Goal: Task Accomplishment & Management: Use online tool/utility

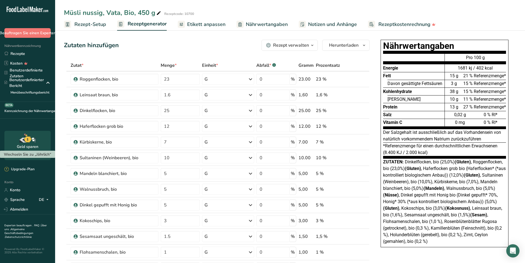
click at [80, 26] on font "Rezept-Setup" at bounding box center [90, 24] width 32 height 7
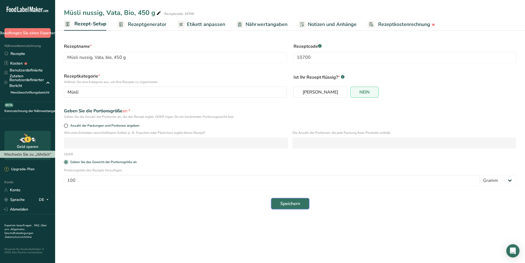
click at [294, 201] on font "Speichern" at bounding box center [290, 203] width 20 height 6
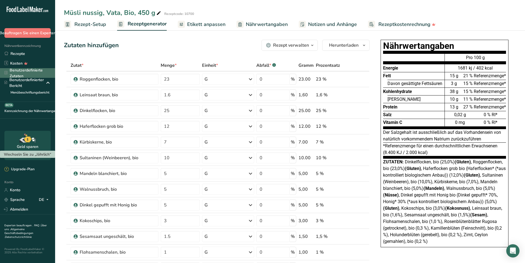
click at [30, 70] on font "Benutzerdefinierte Zutaten" at bounding box center [26, 73] width 33 height 11
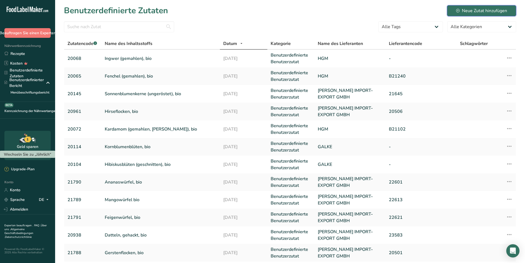
click at [484, 11] on font "Neue Zutat hinzufügen" at bounding box center [484, 11] width 45 height 6
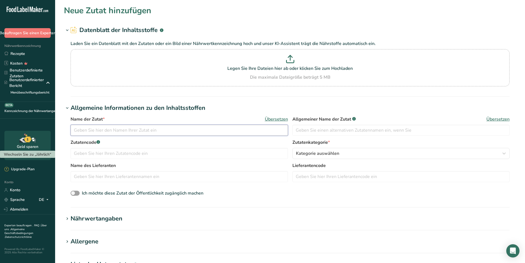
paste input "Tomaten, passiert, bio"
type input "Tomaten, passiert, bio"
click at [151, 155] on input "text" at bounding box center [179, 153] width 217 height 11
type input "21794"
click at [304, 152] on font "Kategorie auswählen" at bounding box center [317, 153] width 43 height 6
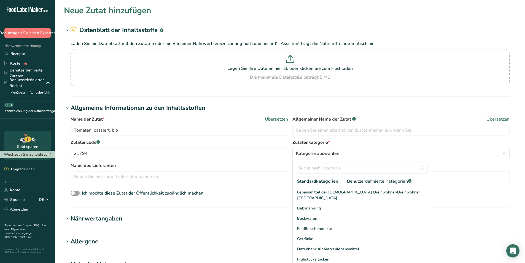
click at [443, 105] on h1 "Allgemeine Informationen zu den Inhaltsstoffen" at bounding box center [290, 107] width 452 height 9
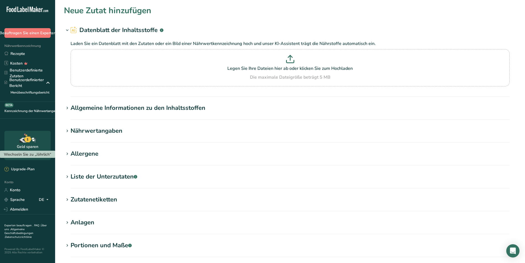
click at [183, 109] on font "Allgemeine Informationen zu den Inhaltsstoffen" at bounding box center [138, 108] width 135 height 8
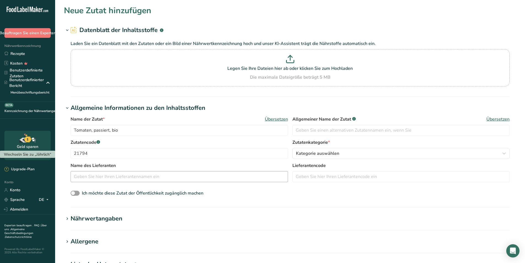
scroll to position [110, 0]
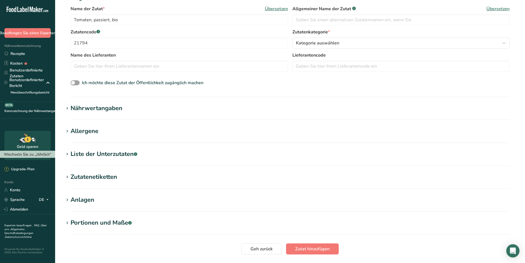
click at [114, 107] on font "Nährwertangaben" at bounding box center [97, 108] width 52 height 8
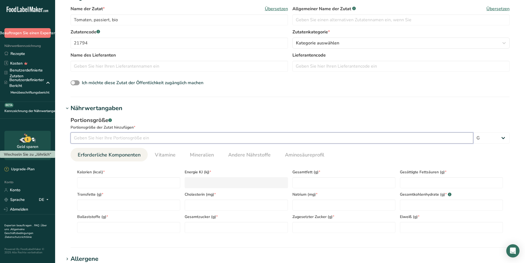
click at [112, 136] on input "number" at bounding box center [272, 137] width 403 height 11
type input "100"
click at [90, 183] on input "number" at bounding box center [128, 182] width 103 height 11
click at [121, 182] on input "number" at bounding box center [128, 182] width 103 height 11
type input "3"
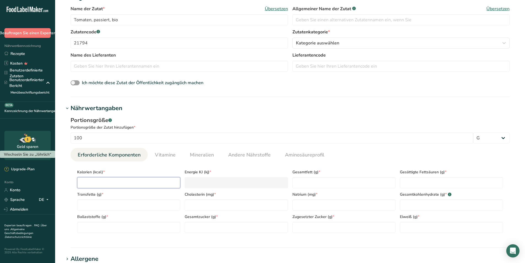
type KJ "12.6"
type input "31"
type KJ "129.7"
type input "31"
type Fat "0.26"
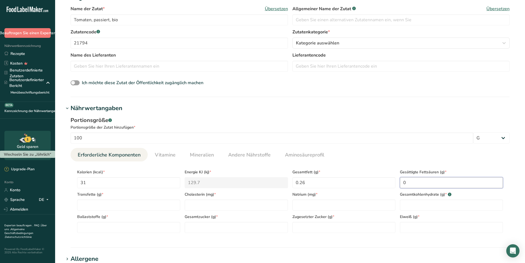
type Fat "0"
click at [350, 203] on input "number" at bounding box center [343, 204] width 103 height 11
drag, startPoint x: 302, startPoint y: 202, endPoint x: 294, endPoint y: 203, distance: 7.5
click at [294, 203] on input "0" at bounding box center [343, 204] width 103 height 11
type input "8"
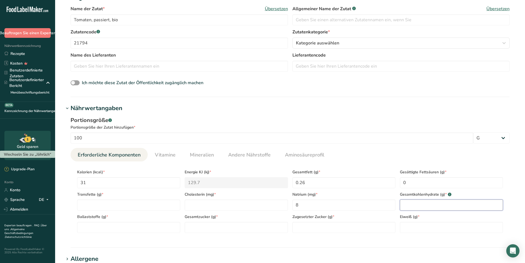
click at [459, 205] on Carbohydrates "number" at bounding box center [451, 204] width 103 height 11
type Carbohydrates "5.2"
type Fiber "1.46"
type Sugars "5.2"
type Sugars "0"
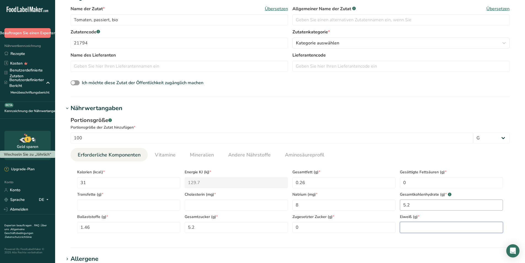
type input "0"
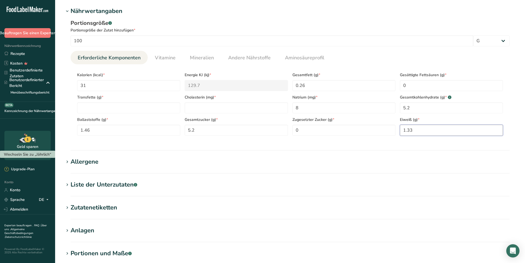
scroll to position [208, 0]
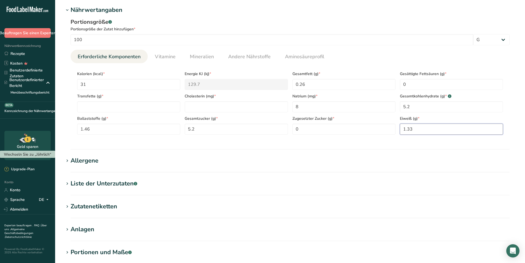
type input "1.33"
click at [90, 162] on font "Allergene" at bounding box center [85, 160] width 28 height 8
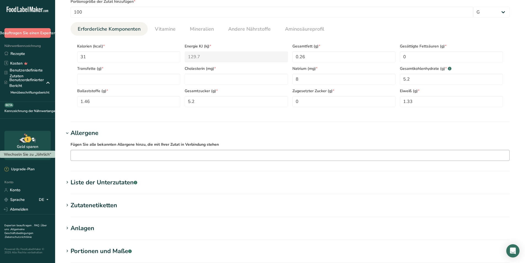
scroll to position [303, 0]
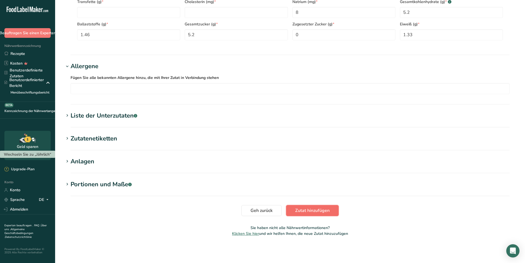
click at [318, 210] on font "Zutat hinzufügen" at bounding box center [312, 210] width 34 height 6
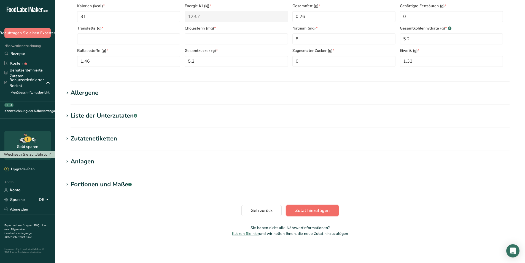
scroll to position [71, 0]
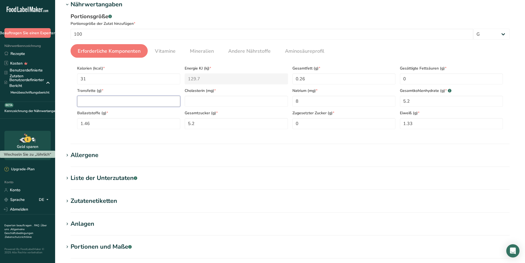
click at [154, 101] on Fat "number" at bounding box center [128, 101] width 103 height 11
type Fat "0"
click at [207, 106] on input "number" at bounding box center [236, 101] width 103 height 11
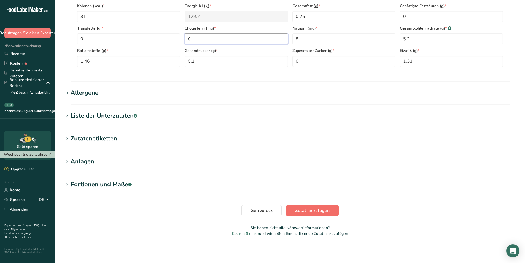
type input "0"
click at [307, 213] on font "Zutat hinzufügen" at bounding box center [312, 210] width 34 height 6
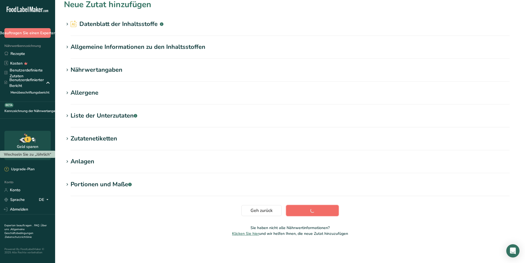
scroll to position [6, 0]
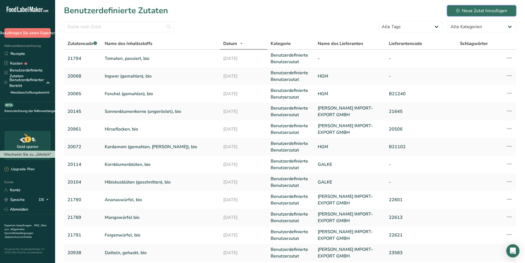
click at [492, 11] on font "Neue Zutat hinzufügen" at bounding box center [484, 11] width 45 height 6
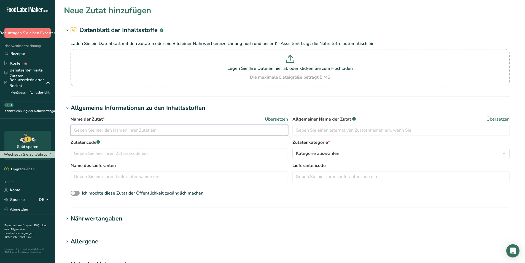
click at [115, 130] on input "text" at bounding box center [179, 130] width 217 height 11
paste input "Tomatenmark, bio"
type input "Tomatenmark, bio"
click at [184, 150] on input "text" at bounding box center [179, 153] width 217 height 11
type input "21795"
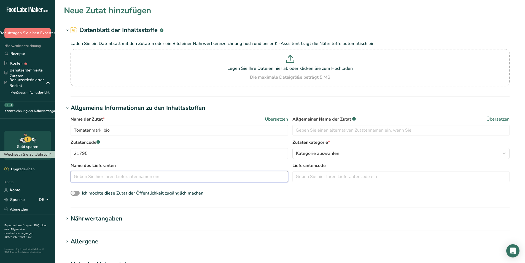
click at [130, 175] on input "text" at bounding box center [179, 176] width 217 height 11
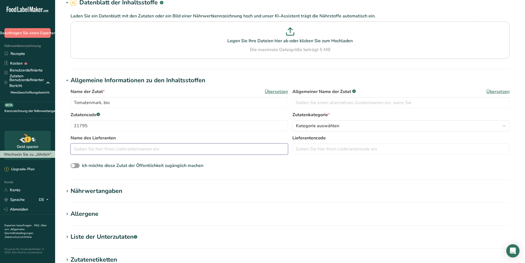
scroll to position [55, 0]
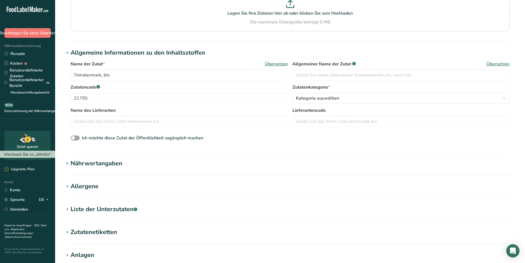
click at [119, 166] on font "Nährwertangaben" at bounding box center [97, 163] width 52 height 8
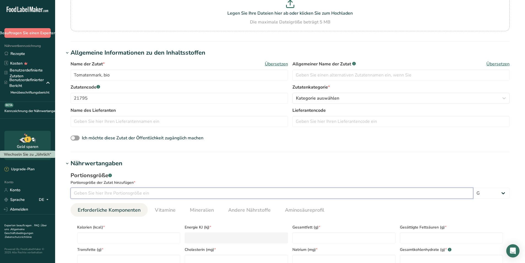
click at [115, 193] on input "number" at bounding box center [272, 192] width 403 height 11
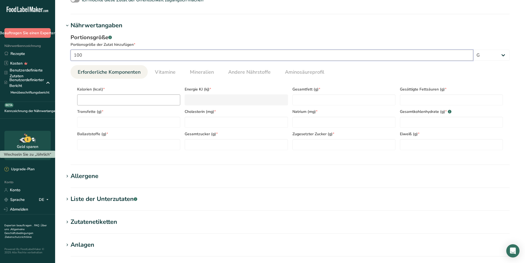
type input "100"
click at [115, 102] on input "number" at bounding box center [128, 99] width 103 height 11
click at [99, 99] on input "number" at bounding box center [128, 99] width 103 height 11
type input "9"
type KJ "37.7"
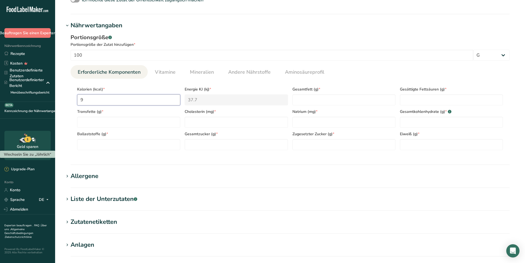
type input "94"
type KJ "393.3"
type input "94"
type Fat "0.4"
type Fat "0"
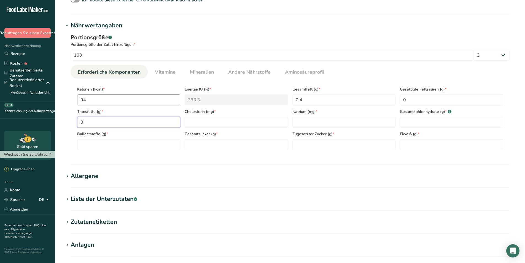
type Fat "0"
type input "0"
type input "28"
type Carbohydrates "17"
type Fiber "2.2"
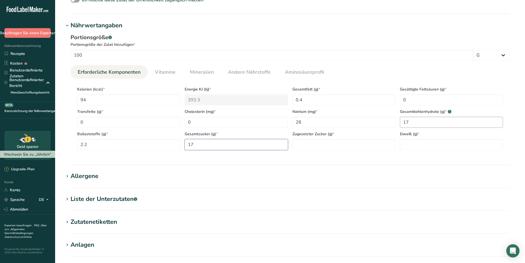
type Sugars "17"
type Sugars "0"
type input "4.5"
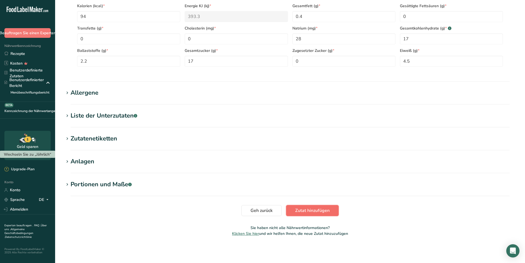
click at [321, 209] on font "Zutat hinzufügen" at bounding box center [312, 210] width 34 height 6
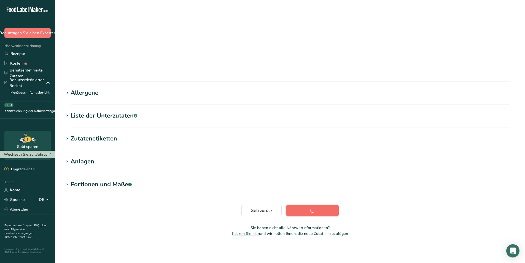
scroll to position [6, 0]
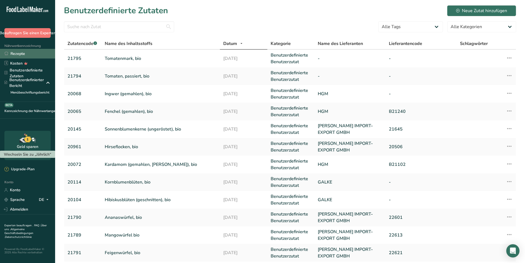
click at [25, 54] on font "Rezepte" at bounding box center [17, 53] width 15 height 5
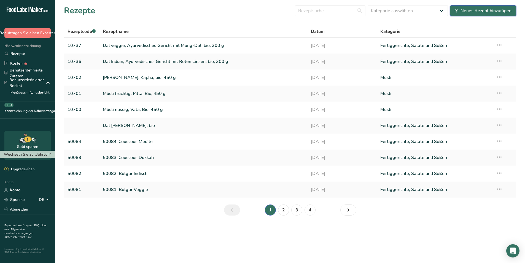
click at [488, 11] on font "Neues Rezept hinzufügen" at bounding box center [486, 11] width 51 height 6
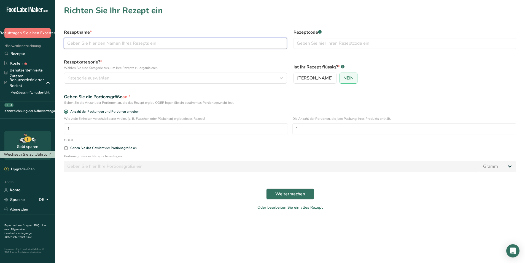
click at [167, 45] on input "text" at bounding box center [175, 43] width 223 height 11
paste input "Tomatensoße-Tulsi, bio 270g bzw. 240ml"
type input "Tomatensoße-Tulsi, bio 270g bzw. 240ml"
click at [302, 76] on label "[PERSON_NAME]" at bounding box center [314, 77] width 43 height 11
click at [297, 76] on input "[PERSON_NAME]" at bounding box center [296, 78] width 4 height 4
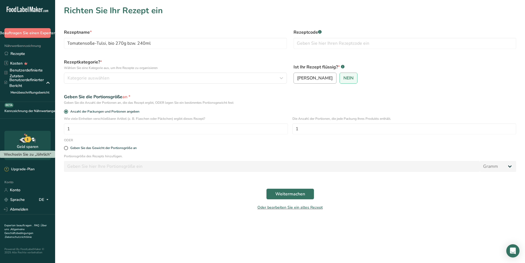
radio input "true"
radio input "false"
select select "22"
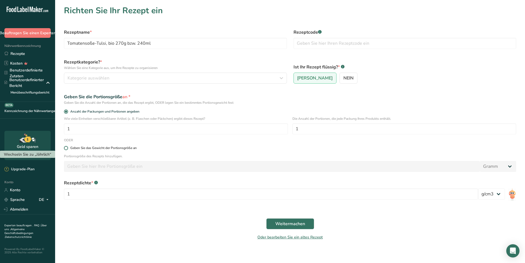
click at [94, 147] on font "Geben Sie das Gewicht der Portionsgröße an" at bounding box center [103, 148] width 66 height 4
click at [68, 147] on input "Geben Sie das Gewicht der Portionsgröße an" at bounding box center [66, 148] width 4 height 4
radio input "true"
radio input "false"
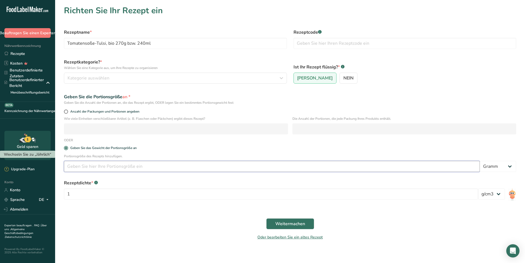
click at [91, 168] on input "number" at bounding box center [272, 166] width 416 height 11
type input "100"
click at [200, 180] on div "Rezeptdichte * .a-a{fill:#347362;}.b-a{fill:#fff;}" at bounding box center [271, 182] width 414 height 7
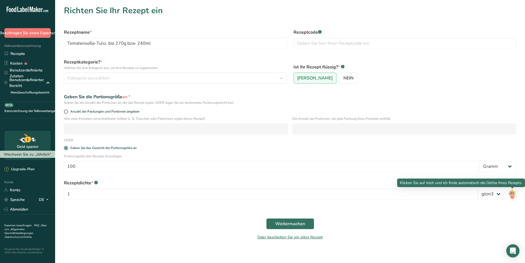
click at [513, 195] on img at bounding box center [512, 194] width 8 height 12
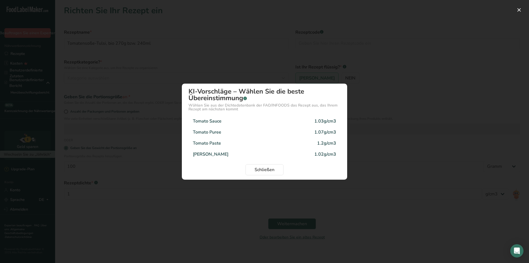
click at [319, 119] on div "1.03g/cm3" at bounding box center [325, 121] width 22 height 7
type input "1.03"
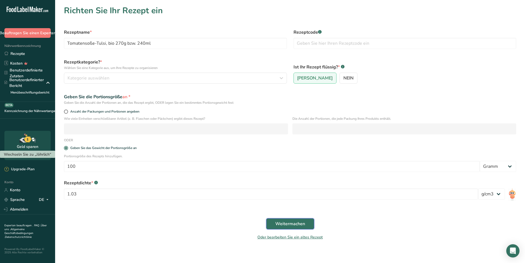
click at [284, 224] on font "Weitermachen" at bounding box center [290, 223] width 30 height 6
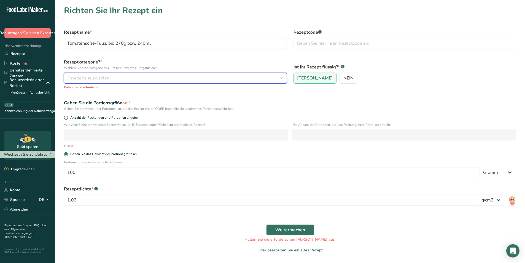
click at [157, 80] on div "Kategorie auswählen" at bounding box center [174, 78] width 212 height 7
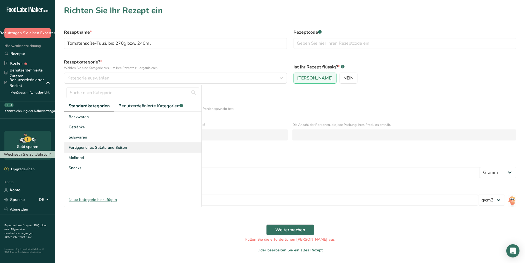
click at [106, 146] on font "Fertiggerichte, Salate und Soßen" at bounding box center [98, 147] width 58 height 5
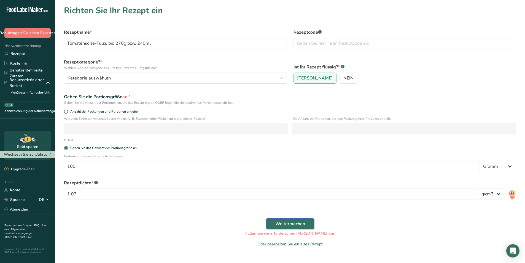
click at [297, 223] on font "Weitermachen" at bounding box center [290, 223] width 30 height 6
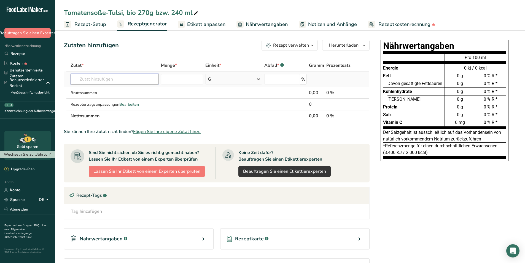
click at [140, 80] on input "text" at bounding box center [115, 79] width 88 height 11
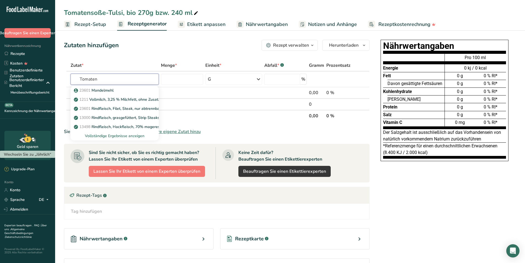
type input "Tomaten"
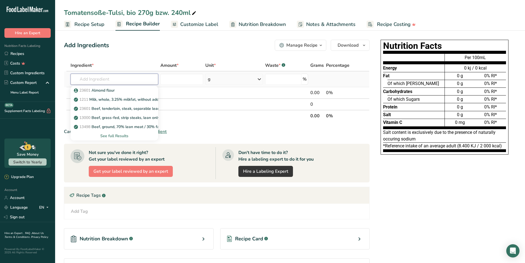
click at [100, 77] on input "text" at bounding box center [115, 79] width 88 height 11
type input "tomaten"
click at [105, 99] on p "21794 Tomaten, passiert, bio" at bounding box center [102, 99] width 55 height 6
type input "Tomaten, passiert, bio"
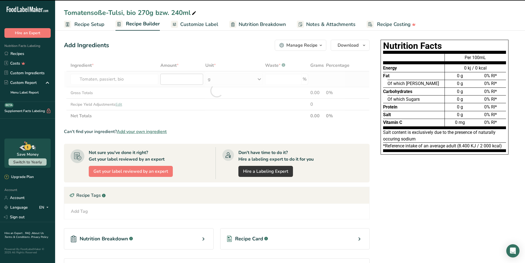
type input "0"
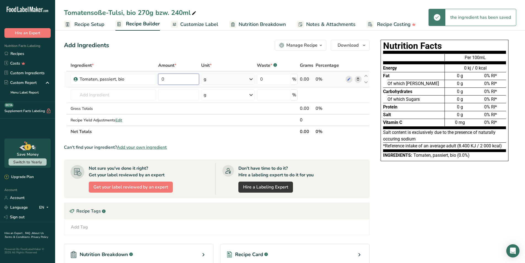
click at [192, 79] on input "0" at bounding box center [178, 79] width 41 height 11
type input "45.3"
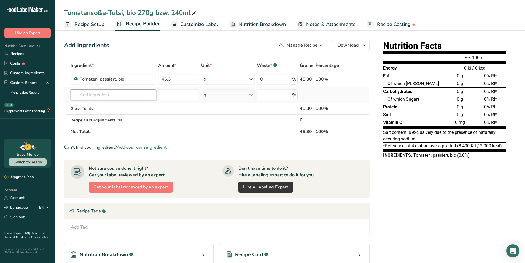
click at [100, 95] on div "Ingredient * Amount * Unit * Waste * .a-a{fill:#347362;}.b-a{fill:#fff;} Grams …" at bounding box center [217, 99] width 306 height 78
click at [91, 92] on input "text" at bounding box center [114, 94] width 86 height 11
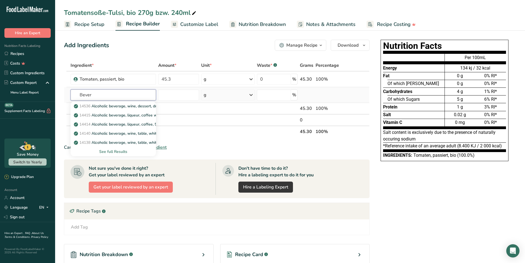
type input "Bever"
click at [116, 150] on div "See full Results" at bounding box center [113, 152] width 77 height 6
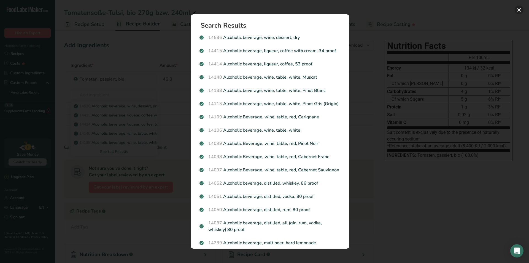
click at [518, 9] on button "Search results modal" at bounding box center [519, 10] width 9 height 9
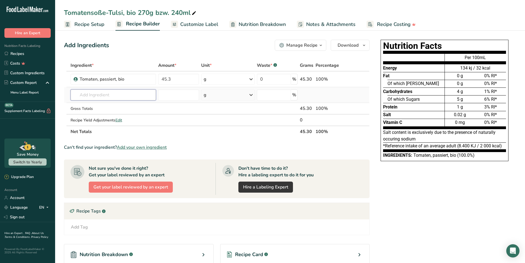
click at [101, 94] on input "text" at bounding box center [114, 94] width 86 height 11
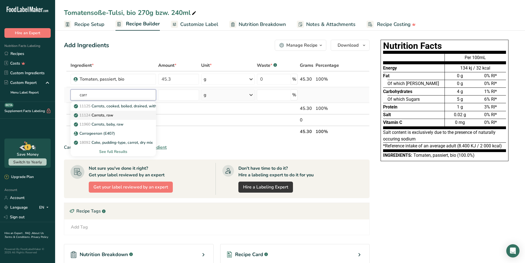
type input "carr"
click at [113, 114] on p "11124 [GEOGRAPHIC_DATA], raw" at bounding box center [94, 115] width 38 height 6
type input "Carrots, raw"
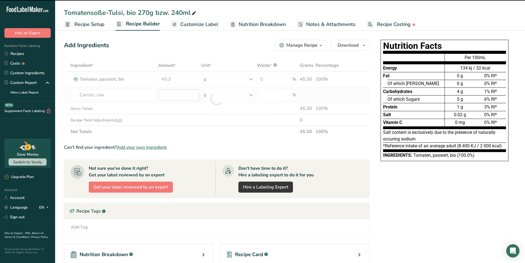
type input "0"
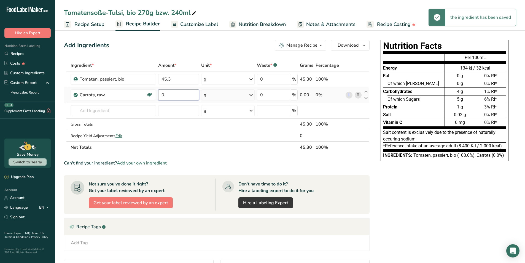
click at [174, 95] on input "0" at bounding box center [178, 94] width 41 height 11
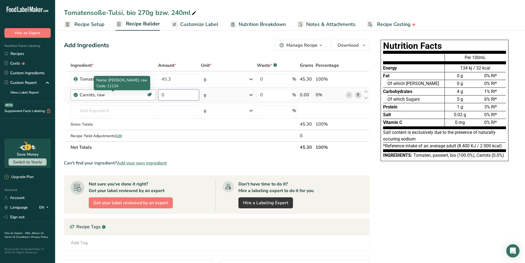
drag, startPoint x: 174, startPoint y: 95, endPoint x: 142, endPoint y: 91, distance: 31.8
click at [142, 91] on tr "Carrots, raw Dairy free Gluten free Vegan Vegetarian Soy free 0 g Portions 1 la…" at bounding box center [216, 95] width 305 height 16
type input "22.6"
click at [120, 110] on div "Ingredient * Amount * Unit * Waste * .a-a{fill:#347362;}.b-a{fill:#fff;} Grams …" at bounding box center [217, 106] width 306 height 93
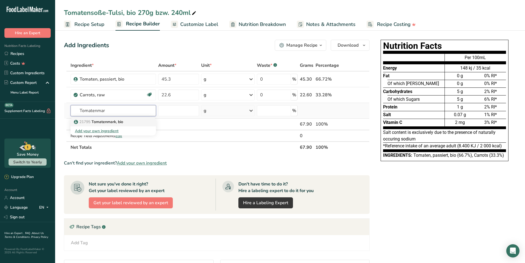
type input "Tomatenmar"
click at [127, 120] on div "21795 Tomatenmark, bio" at bounding box center [109, 122] width 68 height 6
type input "Tomatenmark, bio"
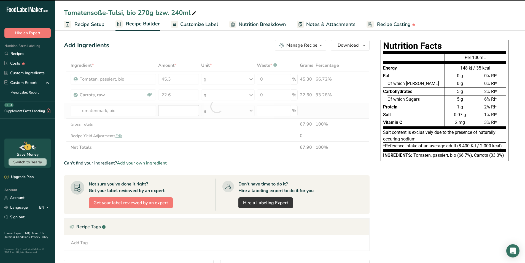
type input "0"
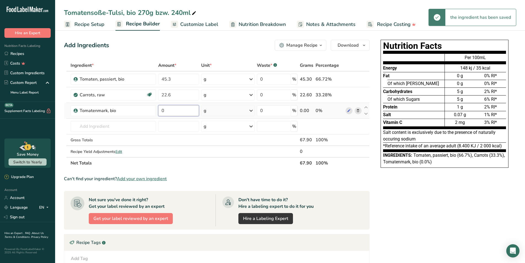
click at [171, 110] on input "0" at bounding box center [178, 110] width 41 height 11
drag, startPoint x: 171, startPoint y: 110, endPoint x: 151, endPoint y: 110, distance: 20.4
click at [151, 110] on tr "Tomatenmark, bio 0 g Weight Units g kg mg See more Volume Units l mL fl oz See …" at bounding box center [216, 111] width 305 height 16
type input "18.1"
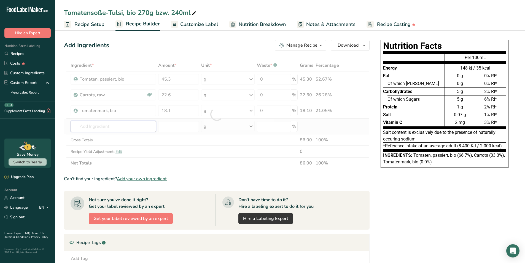
click at [115, 127] on div "Ingredient * Amount * Unit * Waste * .a-a{fill:#347362;}.b-a{fill:#fff;} Grams …" at bounding box center [217, 114] width 306 height 109
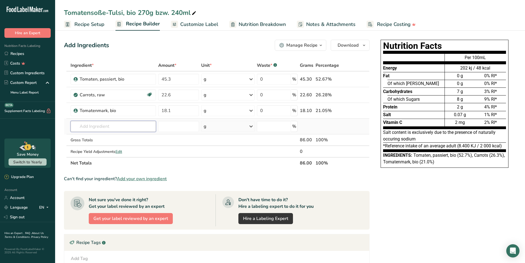
click at [109, 124] on input "text" at bounding box center [114, 126] width 86 height 11
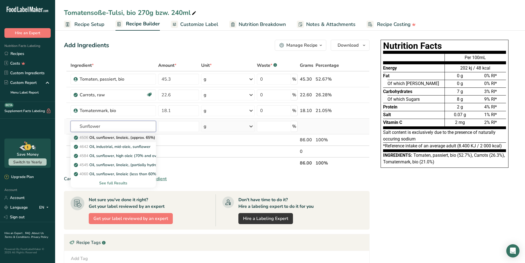
type input "Sunflower"
click at [109, 135] on p "4506 Oil, sunflower, linoleic, (approx. 65%)" at bounding box center [115, 137] width 80 height 6
type input "Oil, sunflower, linoleic, (approx. 65%)"
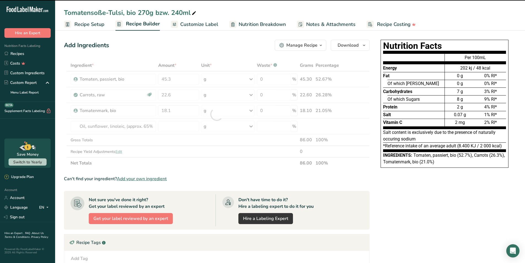
type input "0"
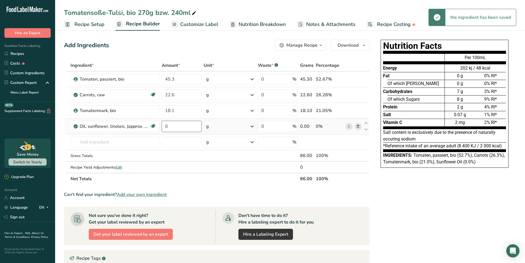
click at [178, 127] on input "0" at bounding box center [182, 126] width 40 height 11
drag, startPoint x: 178, startPoint y: 127, endPoint x: 160, endPoint y: 124, distance: 17.7
click at [161, 124] on td "0" at bounding box center [182, 127] width 42 height 16
type input "4.5"
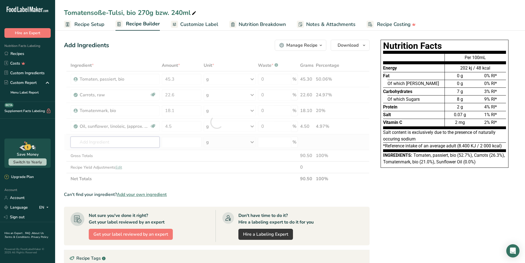
click at [100, 141] on div "Ingredient * Amount * Unit * Waste * .a-a{fill:#347362;}.b-a{fill:#fff;} Grams …" at bounding box center [217, 122] width 306 height 125
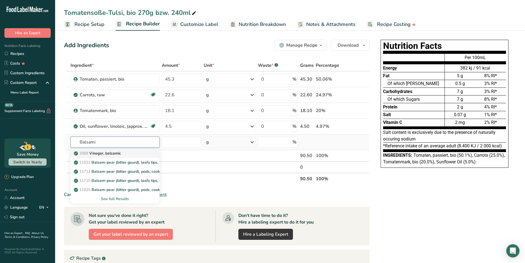
type input "Balsami"
click at [110, 152] on p "2069 Vinegar, balsamic" at bounding box center [98, 153] width 46 height 6
type input "Vinegar, balsamic"
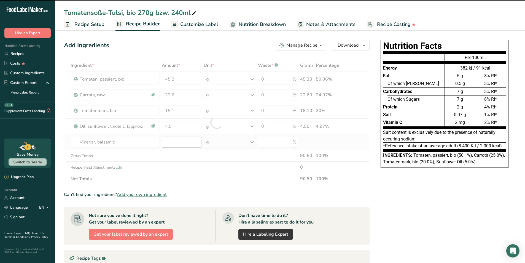
type input "0"
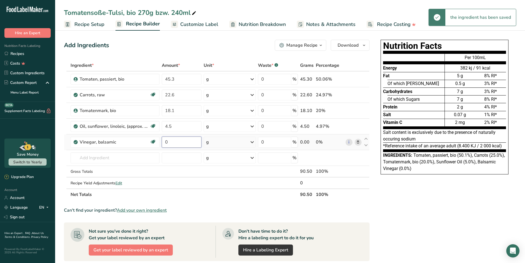
click at [173, 139] on input "0" at bounding box center [182, 141] width 40 height 11
drag, startPoint x: 172, startPoint y: 140, endPoint x: 164, endPoint y: 140, distance: 7.7
click at [164, 140] on input "0" at bounding box center [182, 141] width 40 height 11
type input "3.6"
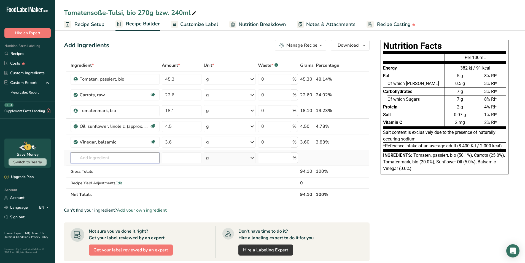
click at [136, 158] on div "Ingredient * Amount * Unit * Waste * .a-a{fill:#347362;}.b-a{fill:#fff;} Grams …" at bounding box center [217, 130] width 306 height 141
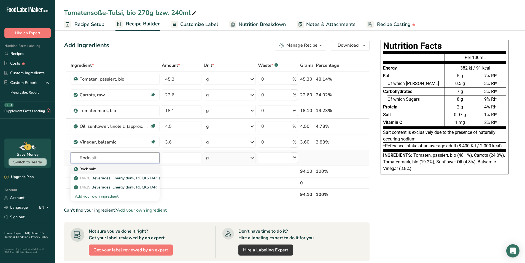
type input "Rocksalt"
click at [83, 166] on link "Rock salt" at bounding box center [115, 168] width 89 height 9
type input "Rock salt"
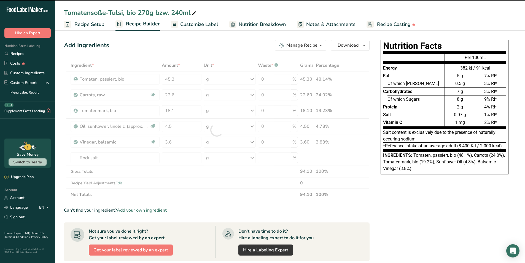
type input "0"
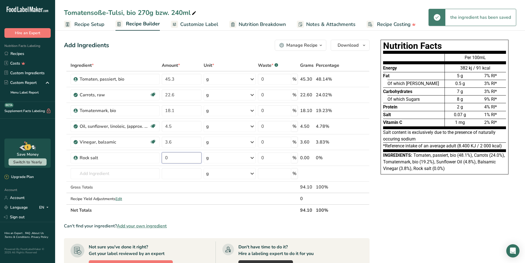
click at [177, 159] on input "0" at bounding box center [182, 157] width 40 height 11
drag, startPoint x: 177, startPoint y: 159, endPoint x: 152, endPoint y: 159, distance: 24.8
click at [152, 159] on tr "Rock salt 0 g Weight Units g kg mg See more Volume Units l mL fl oz See more 0 …" at bounding box center [216, 158] width 305 height 16
type input "1.6"
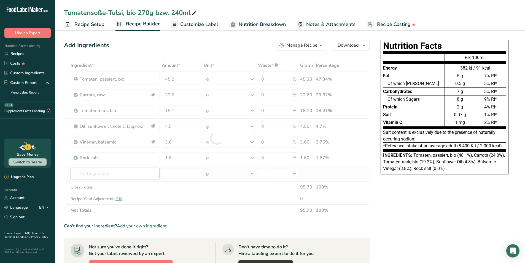
click at [102, 170] on div "Ingredient * Amount * Unit * Waste * .a-a{fill:#347362;}.b-a{fill:#fff;} Grams …" at bounding box center [217, 138] width 306 height 156
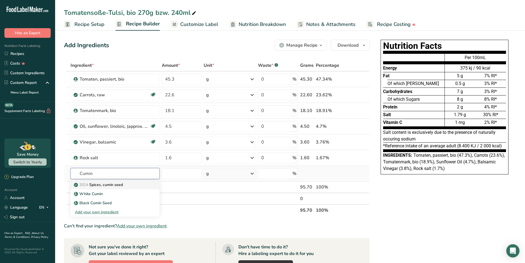
type input "Cumin"
click at [106, 184] on p "2014 Spices, cumin seed" at bounding box center [99, 185] width 48 height 6
type input "Spices, cumin seed"
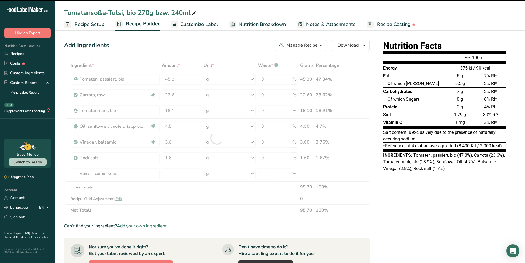
type input "0"
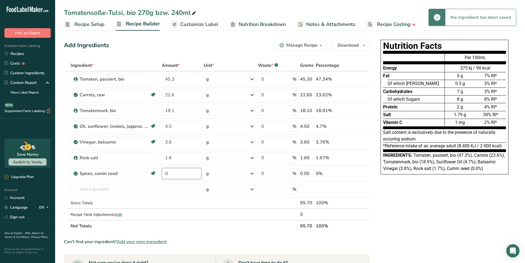
click at [174, 173] on input "0" at bounding box center [182, 173] width 40 height 11
type input "0.5"
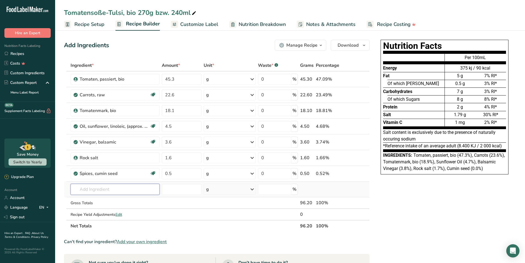
click at [90, 190] on div "Ingredient * Amount * Unit * Waste * .a-a{fill:#347362;}.b-a{fill:#fff;} Grams …" at bounding box center [217, 146] width 306 height 172
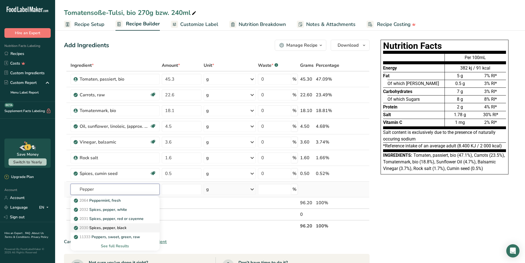
type input "Pepper"
click at [118, 227] on p "2030 Spices, pepper, black" at bounding box center [101, 228] width 52 height 6
type input "Spices, pepper, black"
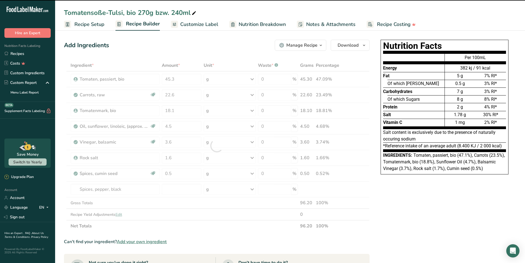
type input "0"
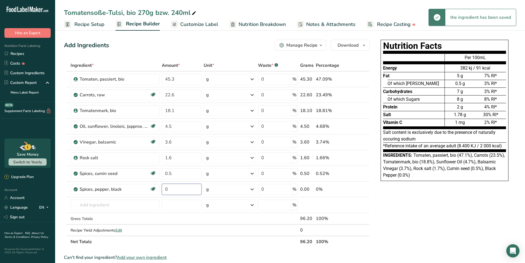
click at [173, 191] on input "0" at bounding box center [182, 189] width 40 height 11
type input "0.2"
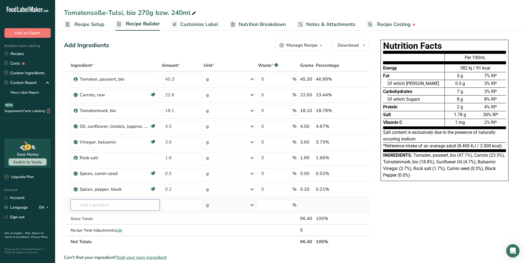
click at [114, 205] on div "Ingredient * Amount * Unit * Waste * .a-a{fill:#347362;}.b-a{fill:#fff;} Grams …" at bounding box center [217, 154] width 306 height 188
click at [114, 205] on input "text" at bounding box center [115, 204] width 89 height 11
type input "T"
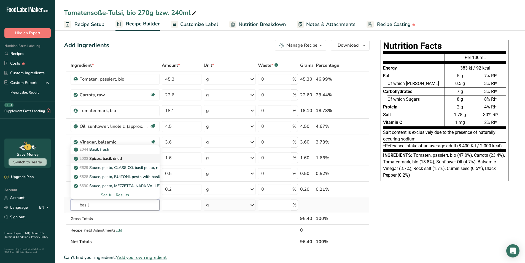
type input "basil"
click at [129, 158] on div "2003 Spices, basil, dried" at bounding box center [110, 158] width 71 height 6
type input "Spices, basil, dried"
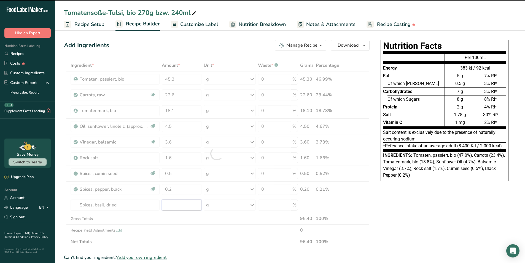
click at [172, 208] on input "number" at bounding box center [182, 204] width 40 height 11
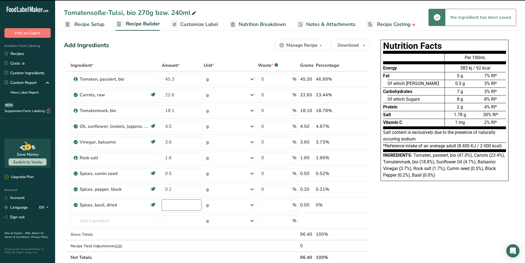
type input "0"
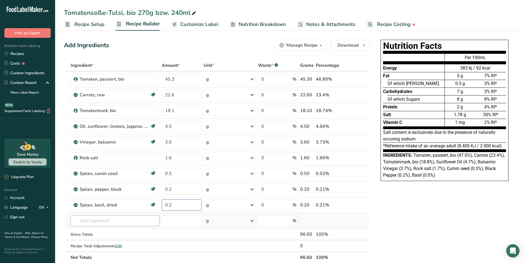
type input "0.2"
click at [120, 222] on div "Ingredient * Amount * Unit * Waste * .a-a{fill:#347362;}.b-a{fill:#fff;} Grams …" at bounding box center [217, 161] width 306 height 203
paste input "laurel"
type input "laurel"
click at [110, 200] on p "2004 Spices, bay leaf" at bounding box center [96, 201] width 42 height 6
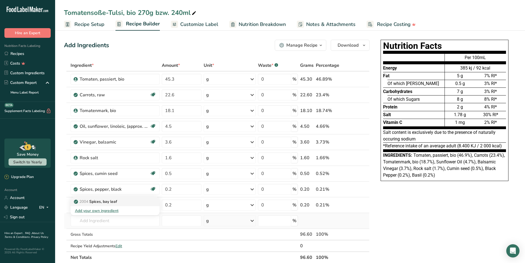
type input "Spices, bay leaf"
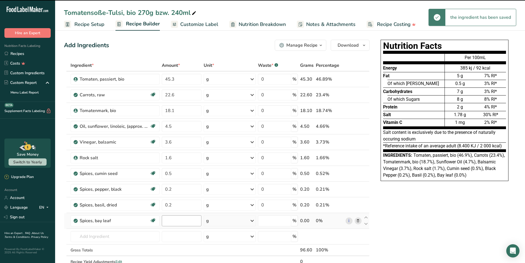
type input "0"
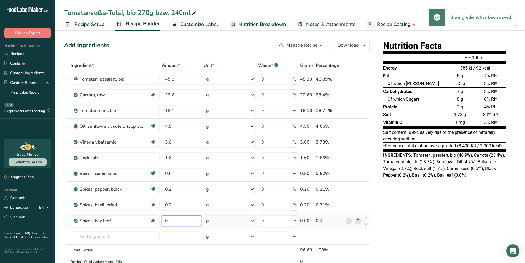
click at [169, 222] on input "0" at bounding box center [182, 220] width 40 height 11
type input "0.1"
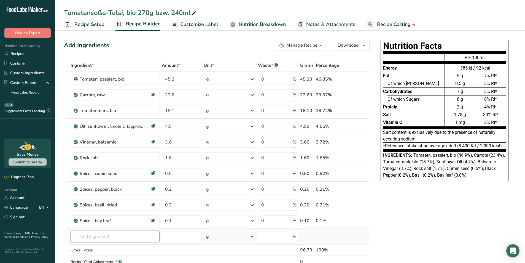
click at [98, 235] on div "Ingredient * Amount * Unit * Waste * .a-a{fill:#347362;}.b-a{fill:#fff;} Grams …" at bounding box center [217, 169] width 306 height 219
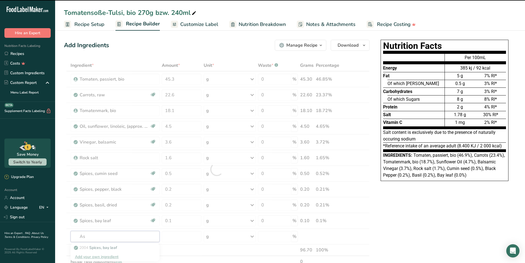
type input "[PERSON_NAME]"
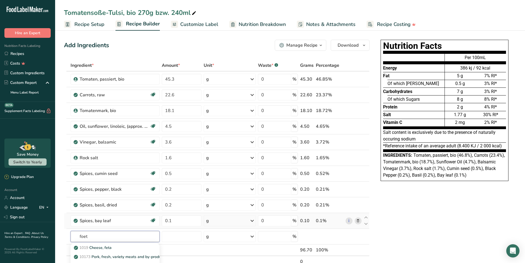
drag, startPoint x: 108, startPoint y: 235, endPoint x: 68, endPoint y: 227, distance: 40.4
click at [68, 227] on tbody "Tomaten, passiert, bio 45.3 g Weight Units g kg mg See more Volume Units l mL f…" at bounding box center [216, 168] width 305 height 195
type input "asa"
click at [90, 254] on p "Asafoetida" at bounding box center [87, 257] width 24 height 6
type input "Asafoetida"
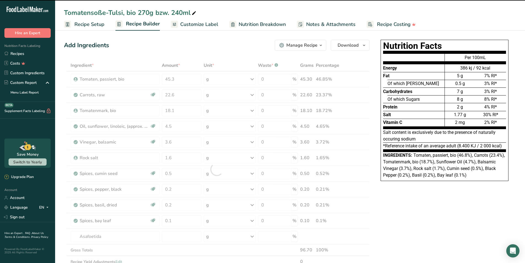
type input "0"
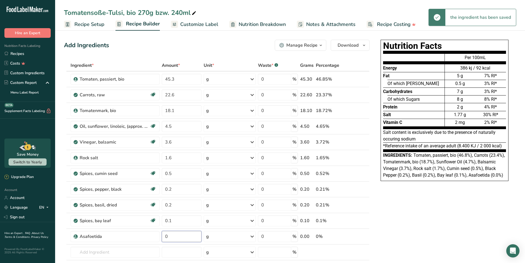
click at [176, 236] on input "0" at bounding box center [182, 236] width 40 height 11
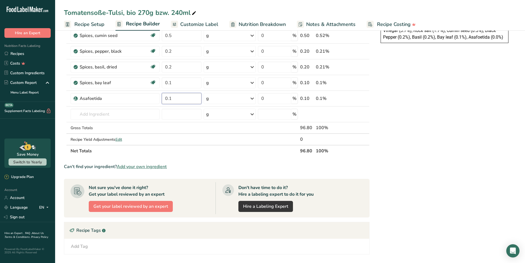
type input "0.1"
click at [380, 147] on div "Nutrition Facts Energy Fat Of which Saturates Carbohydrates Of which Sugars Pro…" at bounding box center [444, 123] width 143 height 447
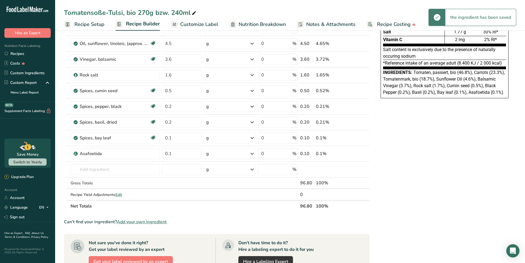
scroll to position [0, 0]
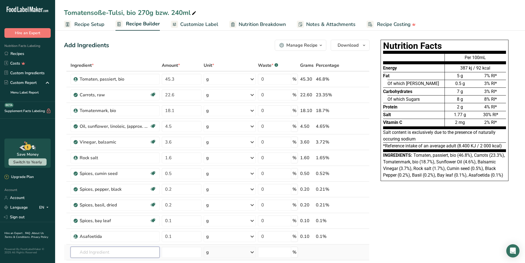
click at [76, 249] on input "text" at bounding box center [115, 251] width 89 height 11
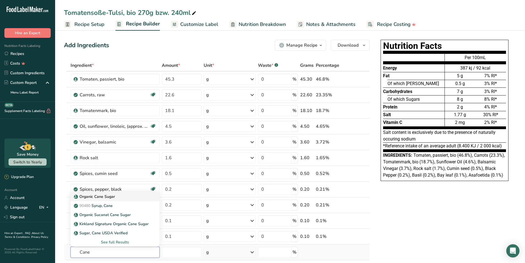
type input "Cane"
click at [116, 197] on div "Organic Cane Sugar" at bounding box center [110, 196] width 71 height 6
type input "Organic Cane Sugar"
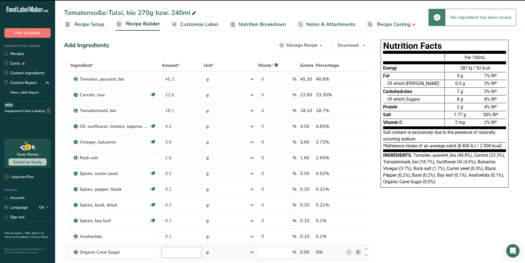
type input "0"
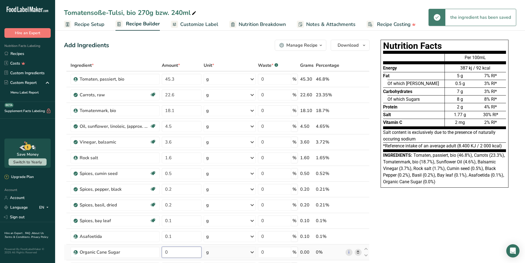
click at [167, 251] on input "0" at bounding box center [182, 251] width 40 height 11
drag, startPoint x: 168, startPoint y: 251, endPoint x: 158, endPoint y: 251, distance: 9.4
click at [158, 251] on tr "Organic Cane Sugar 0 g Weight Units g kg mg See more Volume Units l Volume unit…" at bounding box center [216, 252] width 305 height 16
type input "3.2"
click at [265, 159] on div "Ingredient * Amount * Unit * Waste * .a-a{fill:#347362;}.b-a{fill:#fff;} Grams …" at bounding box center [217, 185] width 306 height 251
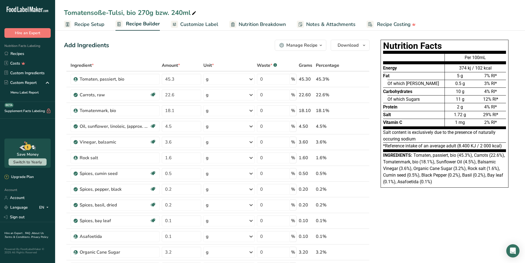
click at [204, 25] on span "Customize Label" at bounding box center [199, 24] width 38 height 7
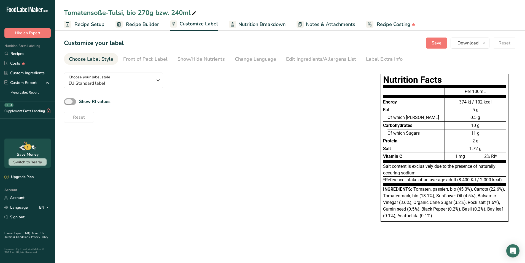
click at [75, 101] on span at bounding box center [70, 101] width 12 height 7
click at [68, 101] on input "Show RI values" at bounding box center [66, 102] width 4 height 4
click at [66, 101] on span at bounding box center [70, 101] width 12 height 7
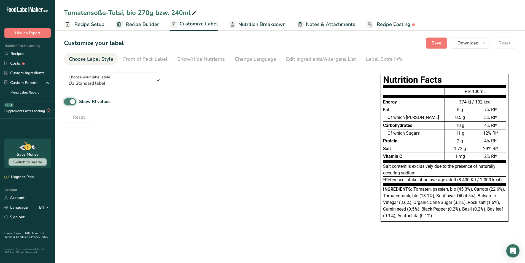
click at [66, 101] on input "Show RI values" at bounding box center [66, 102] width 4 height 4
checkbox input "false"
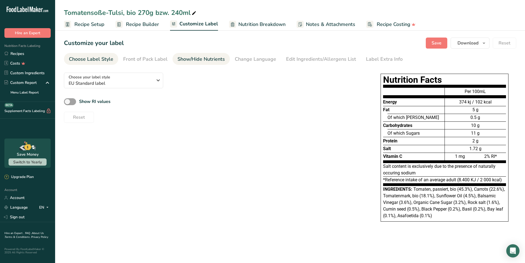
click at [205, 60] on div "Show/Hide Nutrients" at bounding box center [200, 58] width 47 height 7
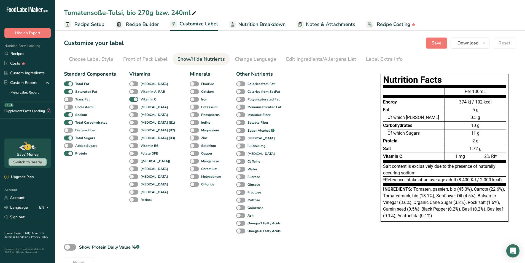
click at [70, 129] on span at bounding box center [68, 130] width 9 height 5
click at [68, 129] on input "Dietary Fiber" at bounding box center [66, 130] width 4 height 4
checkbox input "true"
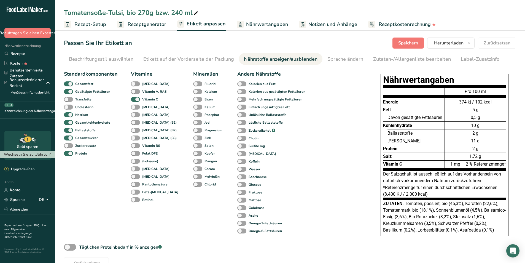
drag, startPoint x: 65, startPoint y: 11, endPoint x: 192, endPoint y: 14, distance: 127.1
click at [192, 14] on font "Tomatensoße-Tulsi, bio 270g bzw. 240 ml" at bounding box center [128, 12] width 129 height 9
drag, startPoint x: 180, startPoint y: 12, endPoint x: 196, endPoint y: 9, distance: 16.4
click at [196, 9] on input "Tomatensoße-Tulsi, bio 270g bzw. 240ml" at bounding box center [290, 13] width 452 height 10
drag, startPoint x: 191, startPoint y: 14, endPoint x: 64, endPoint y: 12, distance: 126.5
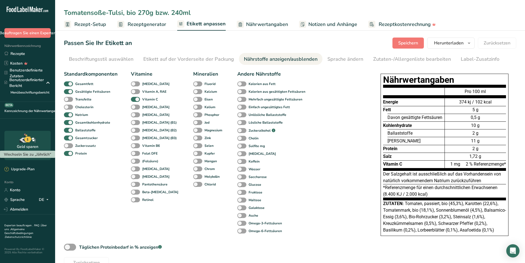
click at [64, 12] on div "Tomatensoße-Tulsi, bio 270g bzw. 240ml" at bounding box center [290, 13] width 470 height 10
drag, startPoint x: 384, startPoint y: 78, endPoint x: 419, endPoint y: 159, distance: 88.1
click at [419, 159] on div "Nährwertangaben Energie Fett Davon gesättigte Fettsäuren Kohlenhydrate Ballasts…" at bounding box center [445, 155] width 128 height 162
copy div "Nährwertangaben Energie Fett Davon gesättigte Fettsäuren Kohlenhydrate Ballasts…"
drag, startPoint x: 460, startPoint y: 89, endPoint x: 489, endPoint y: 155, distance: 72.3
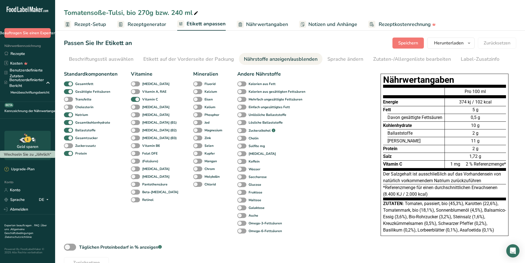
click at [489, 155] on div "Pro 100 ml 374 kj / 102 kcal 5 g 0,5 g 10 g 2 g 11 g 2 g 1,72 g 1 mg 2 % Refere…" at bounding box center [475, 128] width 61 height 86
copy div "Pro 100 ml 374 kj / 102 kcal 5 g 0,5 g 10 g 2 g 11 g 2 g 1,72 g"
click at [351, 182] on div "Standardkomponenten Gesamtfett Gesättigte Fettsäuren Transfette Cholesterin Nat…" at bounding box center [214, 168] width 300 height 200
click at [102, 24] on font "Rezept-Setup" at bounding box center [90, 24] width 32 height 7
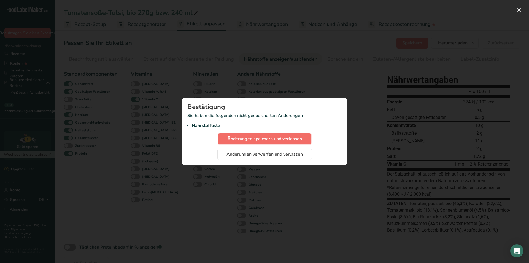
click at [257, 139] on font "Änderungen speichern und verlassen" at bounding box center [264, 139] width 75 height 6
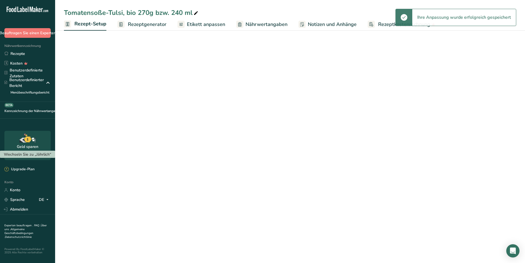
select select "22"
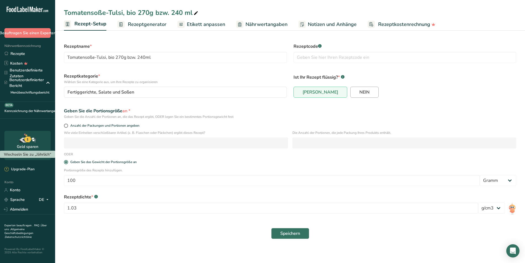
click at [359, 91] on font "NEIN" at bounding box center [364, 92] width 10 height 6
click at [351, 91] on input "NEIN" at bounding box center [353, 92] width 4 height 4
radio input "true"
radio input "false"
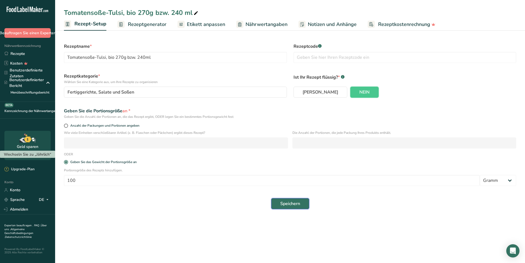
click at [283, 203] on font "Speichern" at bounding box center [290, 203] width 20 height 6
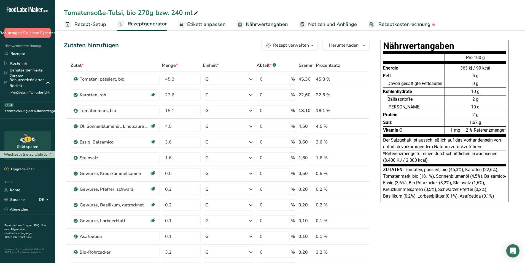
click at [93, 24] on font "Rezept-Setup" at bounding box center [90, 24] width 32 height 7
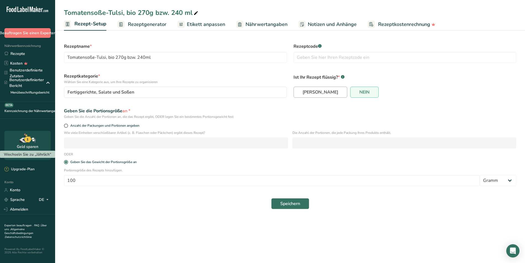
click at [305, 90] on font "[PERSON_NAME]" at bounding box center [321, 92] width 36 height 6
click at [297, 90] on input "[PERSON_NAME]" at bounding box center [296, 92] width 4 height 4
radio input "true"
radio input "false"
select select "22"
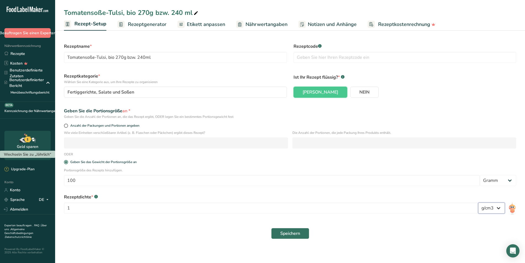
click at [495, 208] on select "lb/ft3 g/cm3" at bounding box center [491, 207] width 27 height 11
click at [478, 202] on select "lb/ft3 g/cm3" at bounding box center [491, 207] width 27 height 11
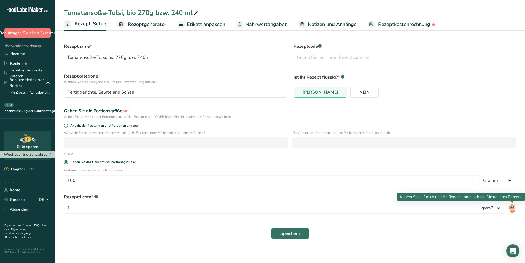
click at [513, 209] on img at bounding box center [512, 208] width 8 height 12
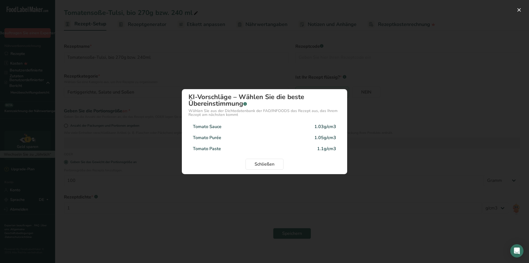
click at [305, 125] on div "Tomato Sauce 1.03g/cm3" at bounding box center [265, 126] width 152 height 11
type input "1.03"
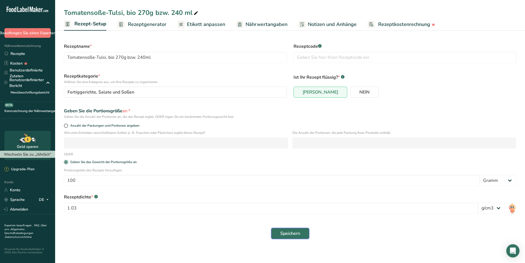
click at [298, 232] on font "Speichern" at bounding box center [290, 233] width 20 height 6
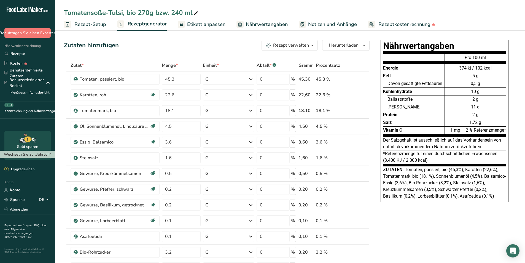
drag, startPoint x: 257, startPoint y: 1, endPoint x: 279, endPoint y: -10, distance: 24.4
click at [279, 0] on html ".a-20{fill:#fff;} Beauftragen Sie einen Experten Nährwertkennzeichnung Rezepte …" at bounding box center [262, 254] width 525 height 509
click at [203, 44] on div "Zutaten hinzufügen Rezept verwalten Rezept löschen Rezept duplizieren Rezept sk…" at bounding box center [217, 45] width 306 height 11
click at [20, 53] on font "Rezepte" at bounding box center [17, 53] width 15 height 5
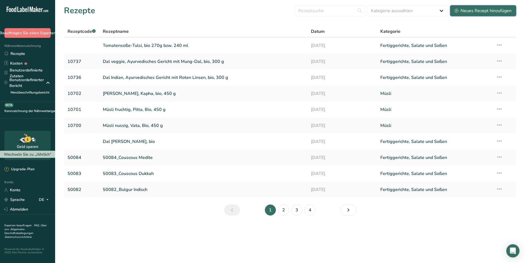
click at [470, 10] on font "Neues Rezept hinzufügen" at bounding box center [486, 11] width 51 height 6
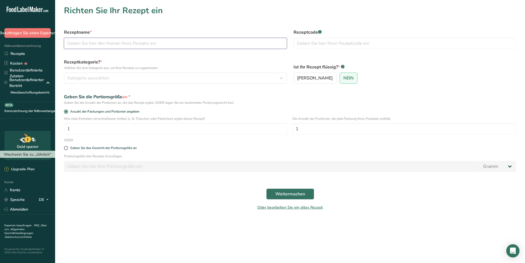
paste input "Tomatensoße-Garam-Masala, bio 270g bzw. 240ml"
type input "Tomatensoße-Garam-Masala, bio 270g bzw. 240ml"
click at [299, 77] on font "[PERSON_NAME]" at bounding box center [315, 78] width 36 height 6
click at [297, 77] on input "[PERSON_NAME]" at bounding box center [296, 78] width 4 height 4
radio input "true"
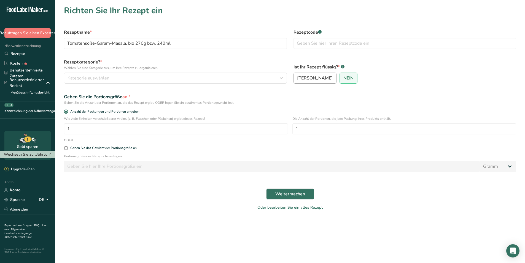
radio input "false"
select select "22"
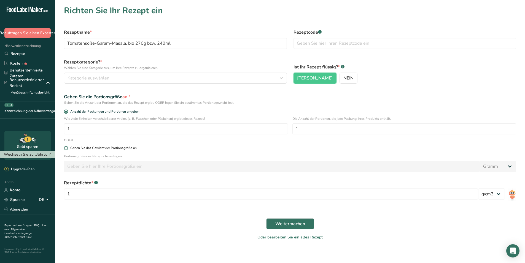
click at [67, 148] on span at bounding box center [66, 148] width 4 height 4
click at [67, 148] on input "Geben Sie das Gewicht der Portionsgröße an" at bounding box center [66, 148] width 4 height 4
radio input "true"
radio input "false"
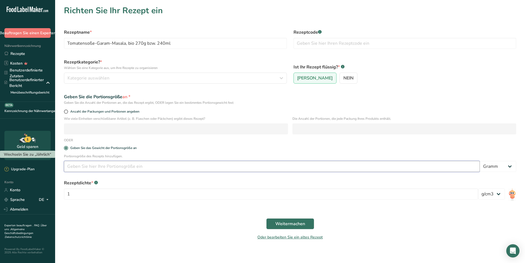
click at [78, 166] on input "number" at bounding box center [272, 166] width 416 height 11
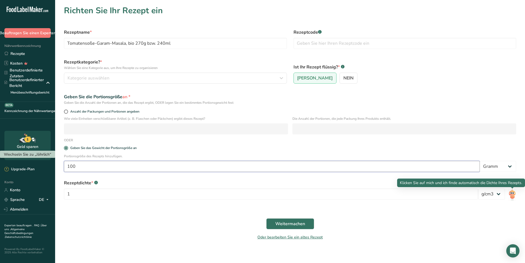
type input "100"
click at [512, 194] on img at bounding box center [512, 194] width 8 height 12
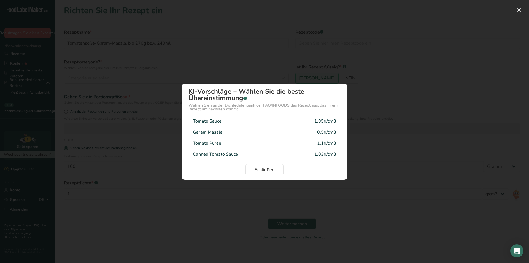
click at [323, 153] on div "1.03g/cm3" at bounding box center [325, 154] width 22 height 7
type input "1.03"
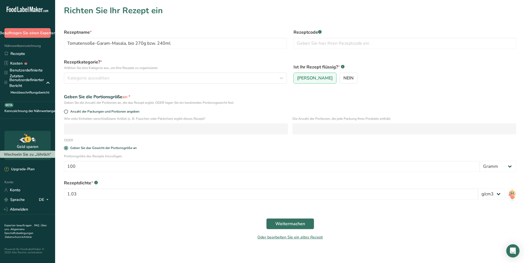
click at [160, 226] on div "Weitermachen" at bounding box center [290, 224] width 459 height 18
click at [288, 222] on font "Weitermachen" at bounding box center [290, 223] width 30 height 6
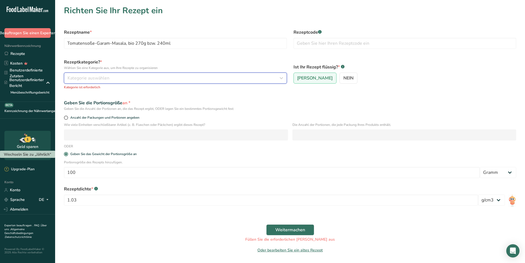
click at [129, 78] on div "Kategorie auswählen" at bounding box center [174, 78] width 212 height 7
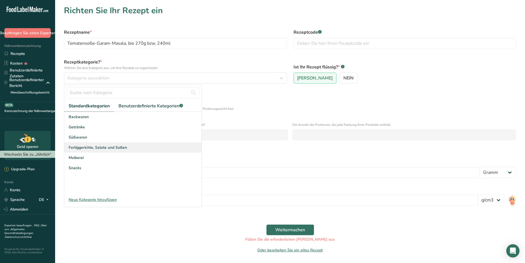
click at [97, 148] on font "Fertiggerichte, Salate und Soßen" at bounding box center [98, 147] width 58 height 5
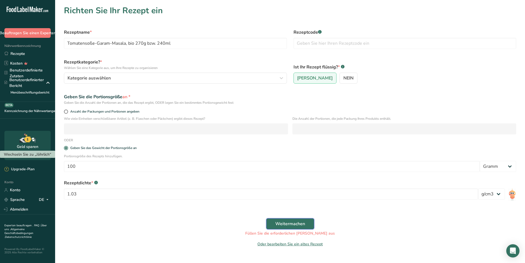
click at [298, 221] on font "Weitermachen" at bounding box center [290, 223] width 30 height 6
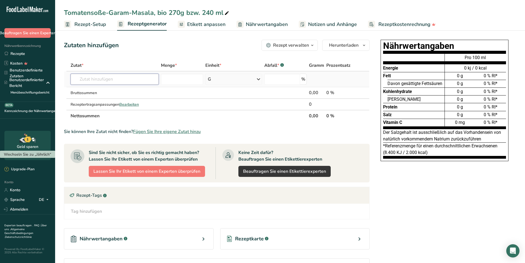
click at [110, 79] on input "text" at bounding box center [115, 79] width 88 height 11
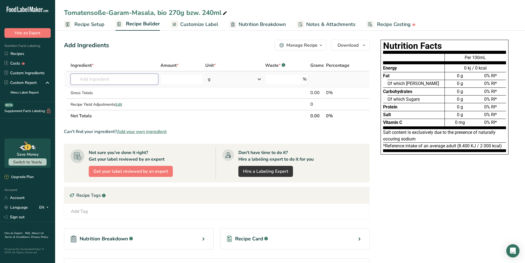
click at [106, 79] on input "text" at bounding box center [115, 79] width 88 height 11
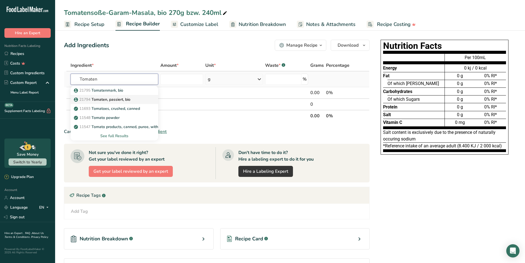
type input "Tomaten"
click at [115, 97] on p "21794 Tomaten, passiert, bio" at bounding box center [102, 99] width 55 height 6
type input "Tomaten, passiert, bio"
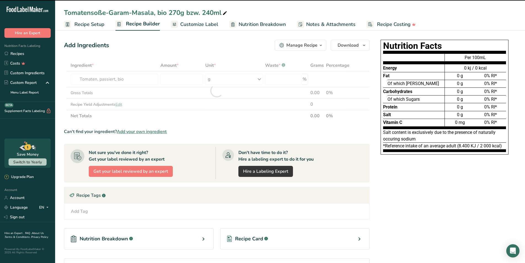
type input "0"
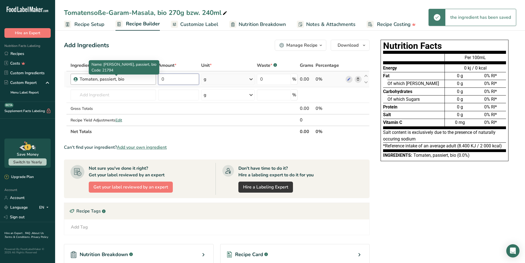
drag, startPoint x: 185, startPoint y: 79, endPoint x: 145, endPoint y: 78, distance: 40.8
click at [145, 78] on tr "Tomaten, passiert, bio 0 g Weight Units g kg mg See more Volume Units l mL fl o…" at bounding box center [216, 79] width 305 height 16
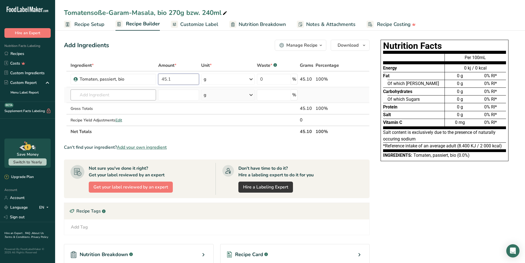
type input "45.1"
click at [88, 94] on div "Ingredient * Amount * Unit * Waste * .a-a{fill:#347362;}.b-a{fill:#fff;} Grams …" at bounding box center [217, 99] width 306 height 78
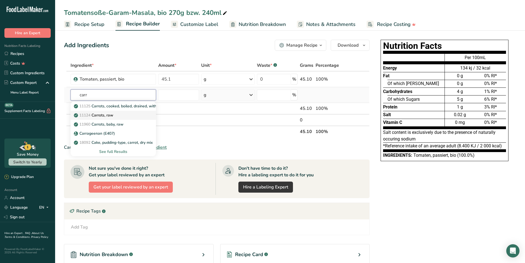
type input "carr"
click at [98, 111] on link "11124 [GEOGRAPHIC_DATA], raw" at bounding box center [114, 115] width 86 height 9
type input "Carrots, raw"
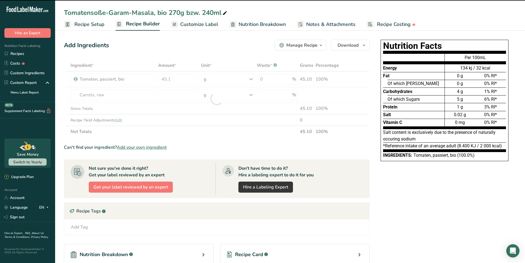
type input "0"
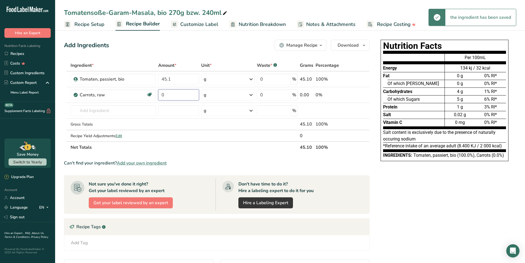
click at [178, 98] on input "0" at bounding box center [178, 94] width 41 height 11
type input "22.8"
click at [127, 111] on div "Ingredient * Amount * Unit * Waste * .a-a{fill:#347362;}.b-a{fill:#fff;} Grams …" at bounding box center [217, 106] width 306 height 93
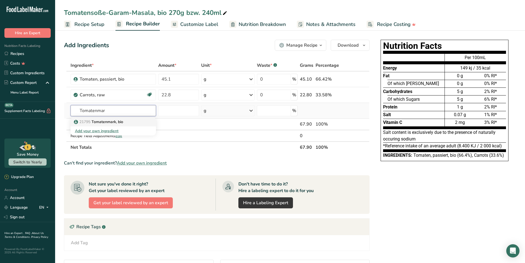
type input "Tomatenmar"
click at [107, 120] on p "21795 Tomatenmark, bio" at bounding box center [99, 122] width 48 height 6
type input "Tomatenmark, bio"
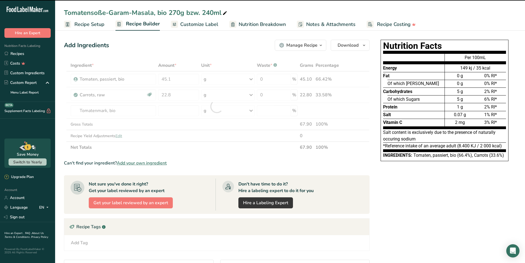
type input "0"
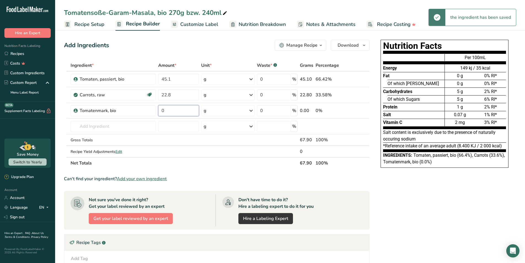
click at [167, 110] on input "0" at bounding box center [178, 110] width 41 height 11
type input "18.2"
click at [115, 126] on div "Ingredient * Amount * Unit * Waste * .a-a{fill:#347362;}.b-a{fill:#fff;} Grams …" at bounding box center [217, 114] width 306 height 109
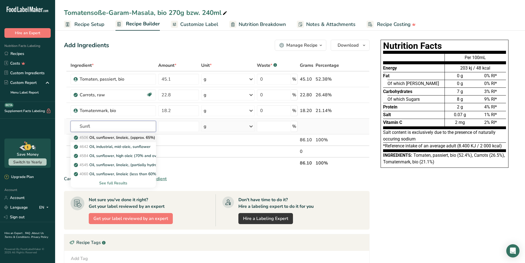
type input "Sunfl"
click at [117, 135] on p "4506 Oil, sunflower, linoleic, (approx. 65%)" at bounding box center [115, 137] width 80 height 6
type input "Oil, sunflower, linoleic, (approx. 65%)"
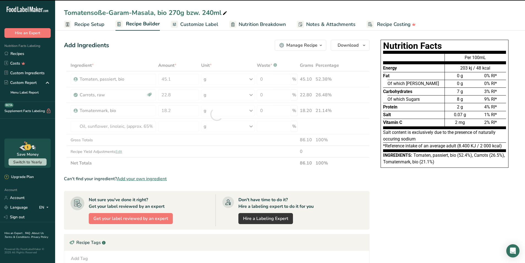
type input "0"
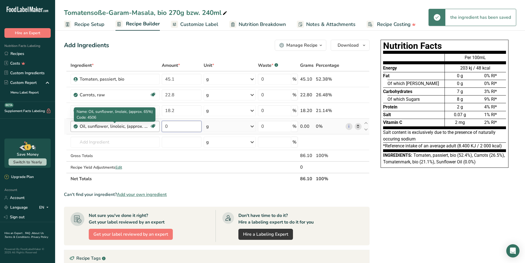
drag, startPoint x: 169, startPoint y: 129, endPoint x: 147, endPoint y: 126, distance: 22.0
click at [147, 126] on tr "Oil, sunflower, linoleic, (approx. 65%) Dairy free Gluten free Vegan Vegetarian…" at bounding box center [216, 127] width 305 height 16
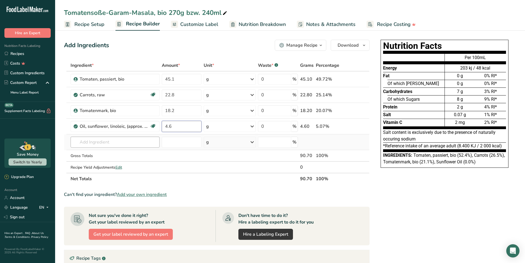
type input "4.6"
click at [111, 145] on div "Ingredient * Amount * Unit * Waste * .a-a{fill:#347362;}.b-a{fill:#fff;} Grams …" at bounding box center [217, 122] width 306 height 125
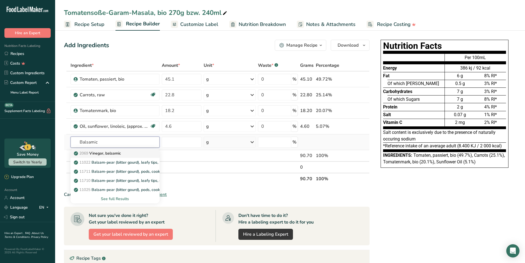
type input "Balsamic"
click at [108, 153] on p "2069 Vinegar, balsamic" at bounding box center [98, 153] width 46 height 6
type input "Vinegar, balsamic"
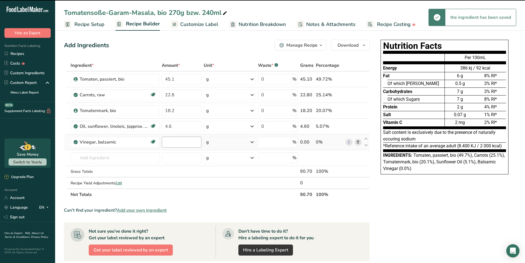
type input "0"
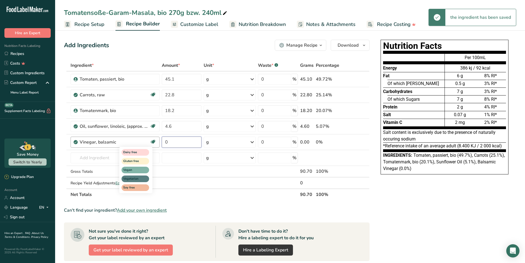
drag, startPoint x: 172, startPoint y: 142, endPoint x: 149, endPoint y: 141, distance: 22.6
click at [149, 141] on tr "Vinegar, balsamic Dairy free Gluten free Vegan Vegetarian Soy free 0 g Portions…" at bounding box center [216, 142] width 305 height 16
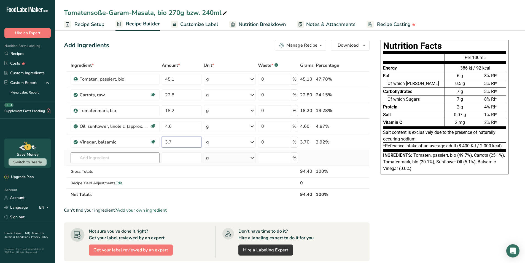
type input "3.7"
click at [122, 157] on div "Ingredient * Amount * Unit * Waste * .a-a{fill:#347362;}.b-a{fill:#fff;} Grams …" at bounding box center [217, 130] width 306 height 141
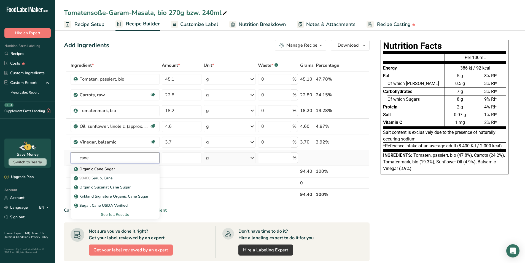
type input "cane"
click at [110, 166] on p "Organic Cane Sugar" at bounding box center [95, 169] width 40 height 6
type input "Organic Cane Sugar"
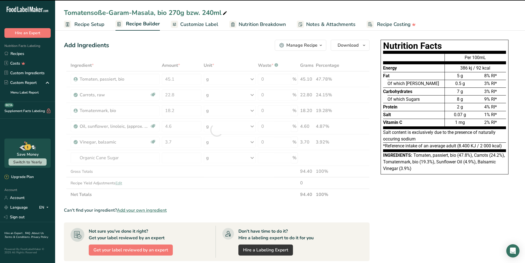
type input "0"
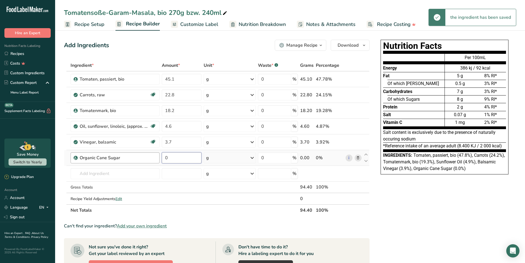
drag, startPoint x: 179, startPoint y: 159, endPoint x: 158, endPoint y: 159, distance: 20.1
click at [158, 159] on tr "Organic Cane Sugar 0 g Weight Units g kg mg See more Volume Units l Volume unit…" at bounding box center [216, 158] width 305 height 16
type input "3.2"
click at [107, 171] on div "Ingredient * Amount * Unit * Waste * .a-a{fill:#347362;}.b-a{fill:#fff;} Grams …" at bounding box center [217, 138] width 306 height 156
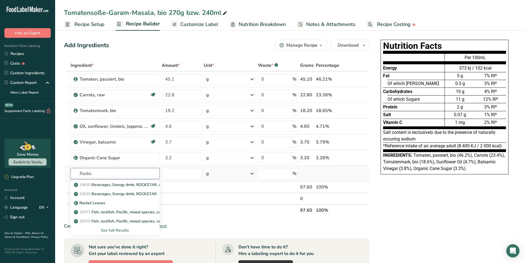
click at [104, 172] on input "Rocks" at bounding box center [115, 173] width 89 height 11
type input "Rock"
click at [83, 182] on p "Rock salt" at bounding box center [85, 185] width 21 height 6
type input "Rock salt"
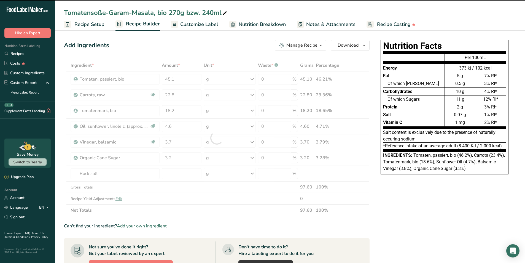
type input "0"
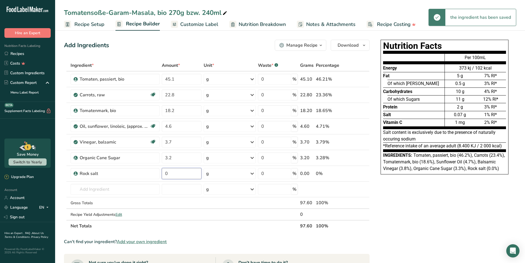
click at [168, 174] on input "0" at bounding box center [182, 173] width 40 height 11
drag, startPoint x: 168, startPoint y: 174, endPoint x: 165, endPoint y: 173, distance: 2.8
click at [165, 173] on input "0" at bounding box center [182, 173] width 40 height 11
type input "1.6"
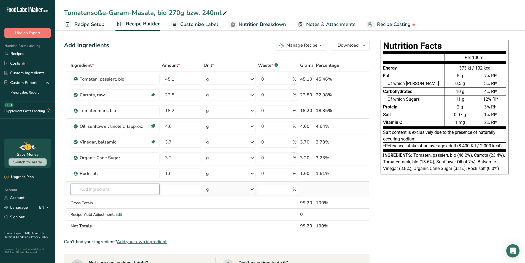
click at [105, 188] on div "Ingredient * Amount * Unit * Waste * .a-a{fill:#347362;}.b-a{fill:#fff;} Grams …" at bounding box center [217, 146] width 306 height 172
paste input "laurel"
type input "laurel"
click at [108, 200] on p "2004 Spices, bay leaf" at bounding box center [96, 200] width 42 height 6
type input "Spices, bay leaf"
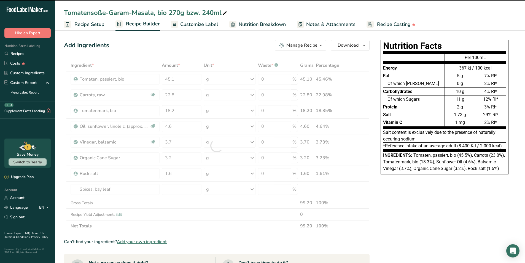
type input "0"
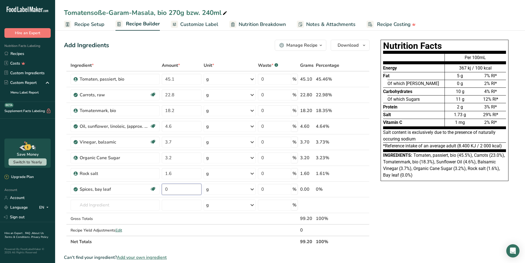
click at [177, 188] on input "0" at bounding box center [182, 189] width 40 height 11
type input "0.1"
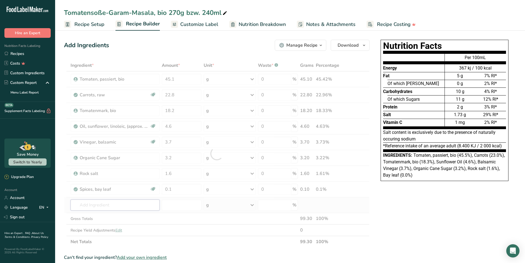
click at [108, 205] on div "Ingredient * Amount * Unit * Waste * .a-a{fill:#347362;}.b-a{fill:#fff;} Grams …" at bounding box center [217, 154] width 306 height 188
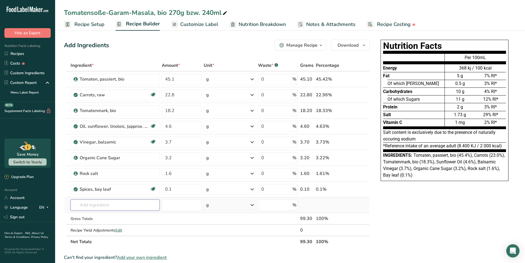
click at [87, 206] on input "text" at bounding box center [115, 204] width 89 height 11
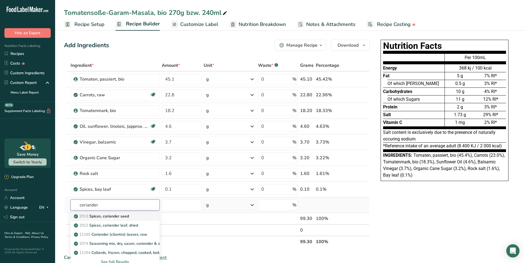
type input "coriander"
click at [97, 216] on p "2013 Spices, coriander seed" at bounding box center [102, 216] width 54 height 6
type input "Spices, coriander seed"
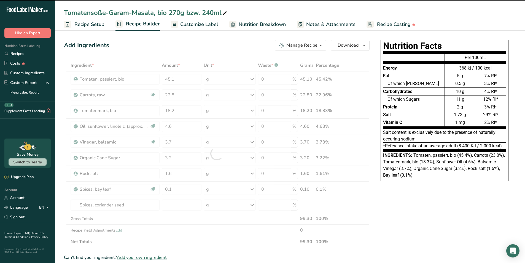
type input "0"
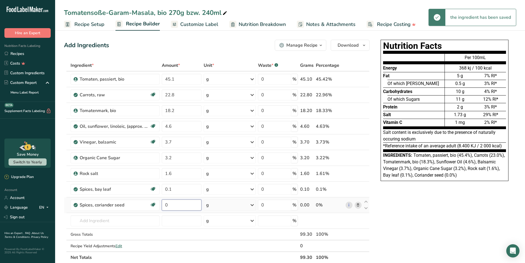
click at [171, 206] on input "0" at bounding box center [182, 204] width 40 height 11
type input "0.1"
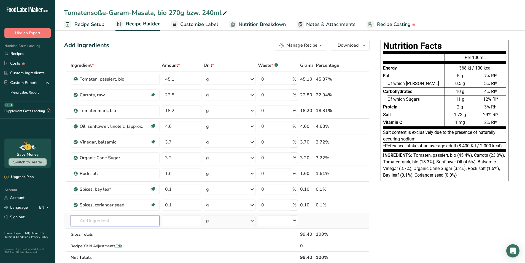
click at [99, 221] on div "Ingredient * Amount * Unit * Waste * .a-a{fill:#347362;}.b-a{fill:#fff;} Grams …" at bounding box center [217, 161] width 306 height 203
paste input "fenugreek"
type input "fenugreek"
click at [110, 202] on p "2019 Spices, fenugreek seed" at bounding box center [102, 201] width 55 height 6
type input "Spices, fenugreek seed"
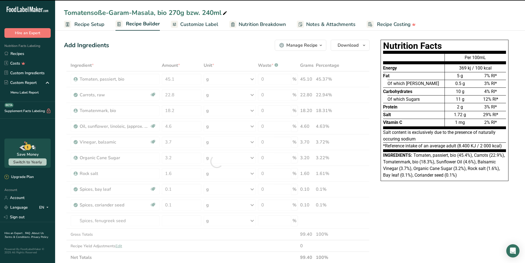
type input "0"
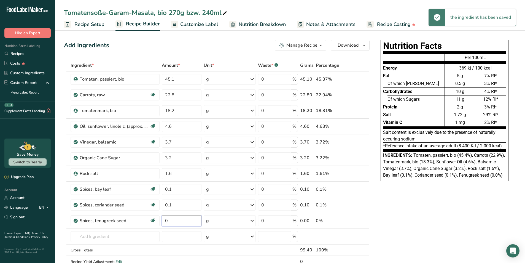
click at [174, 220] on input "0" at bounding box center [182, 220] width 40 height 11
type input "0.1"
click at [87, 236] on div "Ingredient * Amount * Unit * Waste * .a-a{fill:#347362;}.b-a{fill:#fff;} Grams …" at bounding box center [217, 169] width 306 height 219
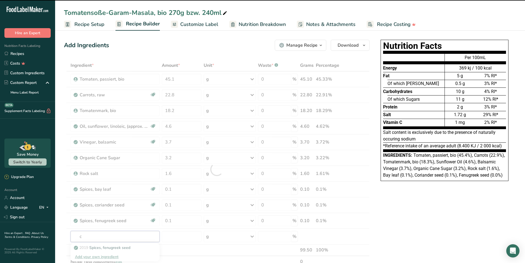
type input "cu"
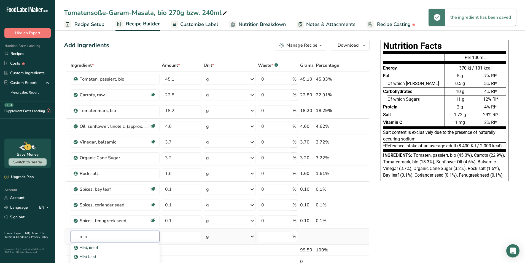
click at [80, 236] on input "min" at bounding box center [115, 236] width 89 height 11
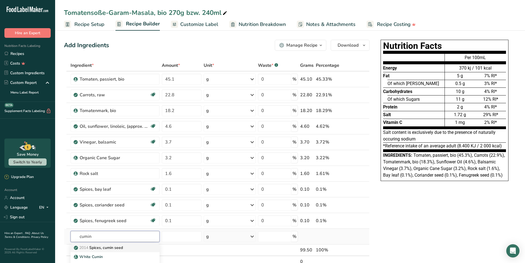
type input "cumin"
click at [104, 248] on p "2014 Spices, cumin seed" at bounding box center [99, 247] width 48 height 6
type input "Spices, cumin seed"
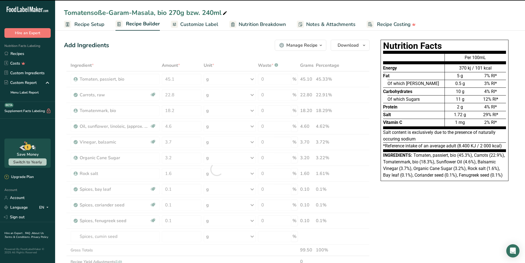
click at [173, 233] on div at bounding box center [217, 169] width 306 height 219
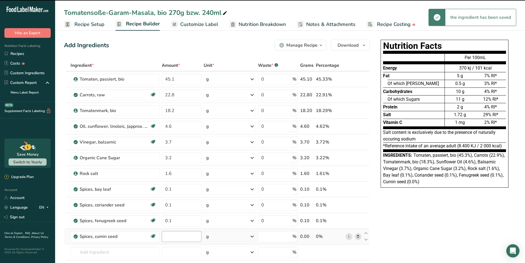
type input "0"
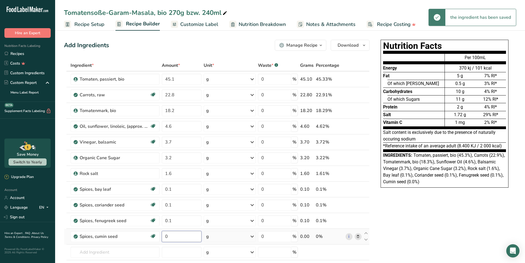
click at [171, 236] on input "0" at bounding box center [182, 236] width 40 height 11
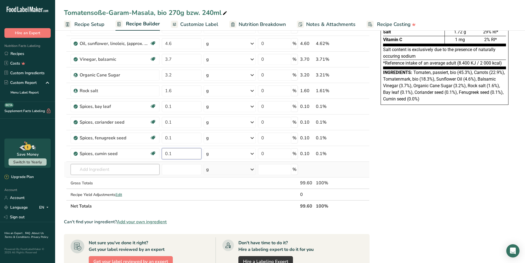
type input "0.1"
click at [85, 170] on div "Ingredient * Amount * Unit * Waste * .a-a{fill:#347362;}.b-a{fill:#fff;} Grams …" at bounding box center [217, 94] width 306 height 235
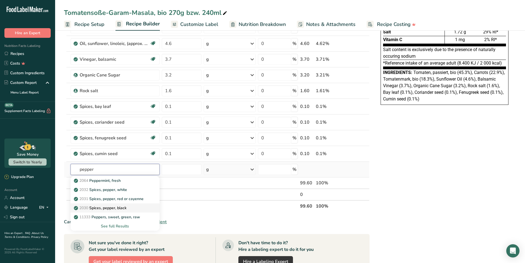
type input "pepper"
click at [113, 206] on p "2030 Spices, pepper, black" at bounding box center [101, 208] width 52 height 6
type input "Spices, pepper, black"
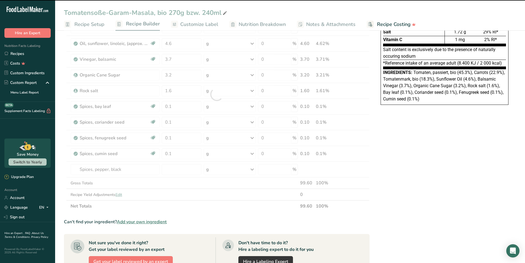
type input "0"
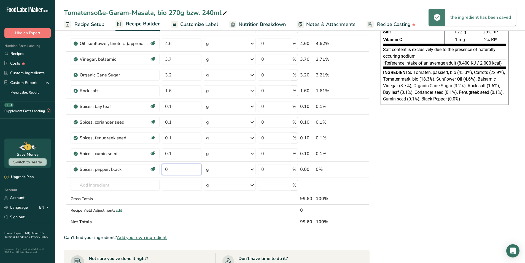
click at [168, 170] on input "0" at bounding box center [182, 169] width 40 height 11
type input "0.1"
click at [94, 186] on div "Ingredient * Amount * Unit * Waste * .a-a{fill:#347362;}.b-a{fill:#fff;} Grams …" at bounding box center [217, 102] width 306 height 251
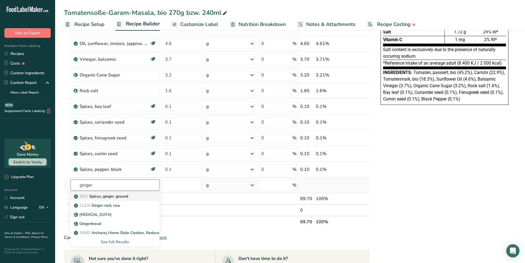
type input "ginger"
click at [125, 195] on p "2021 Spices, ginger, ground" at bounding box center [101, 196] width 53 height 6
type input "Spices, ginger, ground"
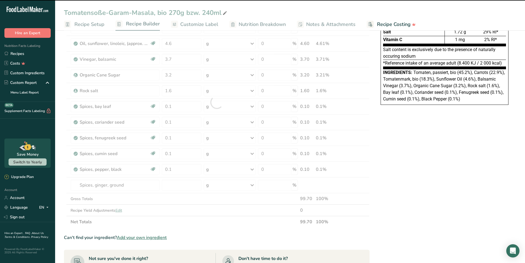
type input "0"
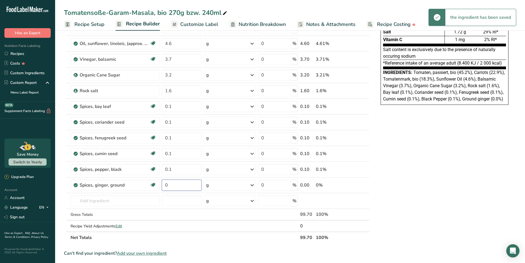
click at [172, 185] on input "0" at bounding box center [182, 184] width 40 height 11
type input "0.1"
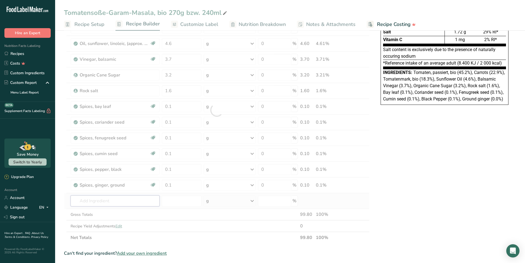
click at [106, 203] on div "Ingredient * Amount * Unit * Waste * .a-a{fill:#347362;}.b-a{fill:#fff;} Grams …" at bounding box center [217, 110] width 306 height 266
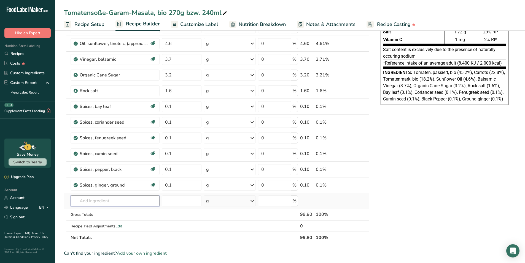
paste input "cinnamon"
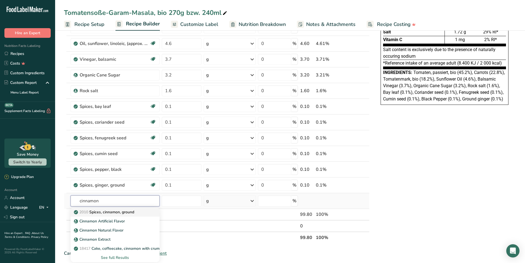
type input "cinnamon"
click at [131, 212] on p "2010 Spices, cinnamon, ground" at bounding box center [104, 212] width 59 height 6
type input "Spices, cinnamon, ground"
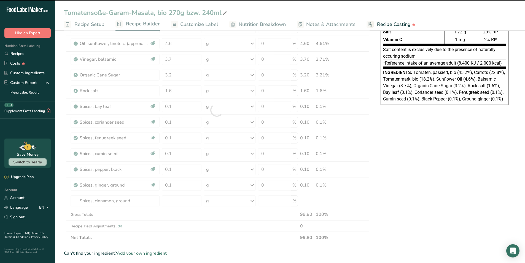
type input "0"
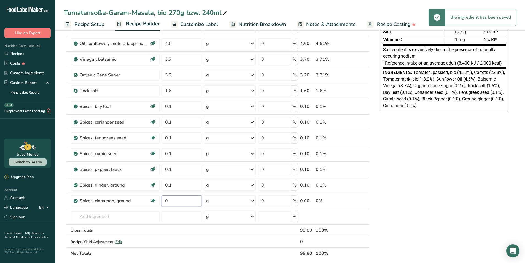
click at [173, 201] on input "0" at bounding box center [182, 200] width 40 height 11
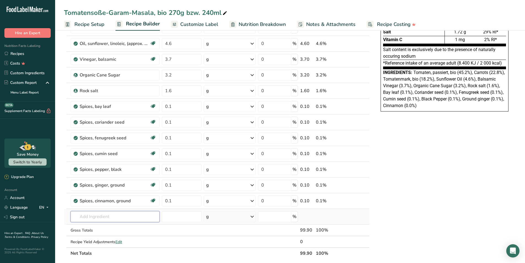
click at [121, 220] on div "Ingredient * Amount * Unit * Waste * .a-a{fill:#347362;}.b-a{fill:#fff;} Grams …" at bounding box center [217, 118] width 306 height 282
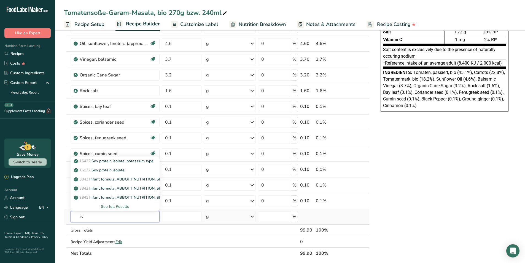
click at [78, 214] on input "is" at bounding box center [115, 216] width 89 height 11
click at [130, 169] on div "2002 Spices, anise seed" at bounding box center [110, 170] width 71 height 6
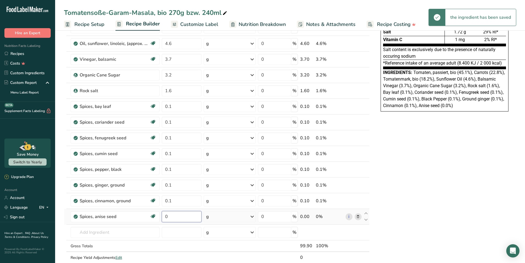
click at [176, 217] on input "0" at bounding box center [182, 216] width 40 height 11
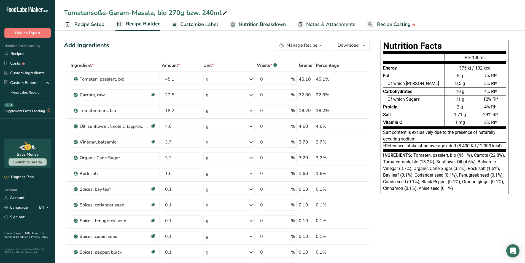
click at [194, 24] on span "Customize Label" at bounding box center [199, 24] width 38 height 7
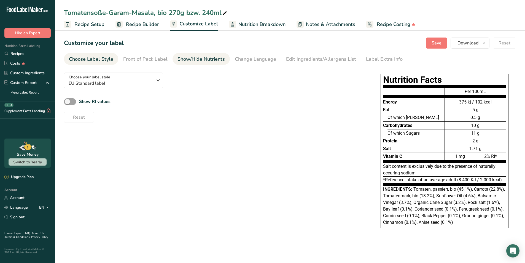
click at [217, 58] on div "Show/Hide Nutrients" at bounding box center [200, 58] width 47 height 7
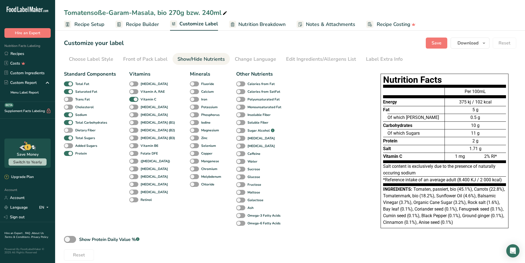
click at [69, 128] on span at bounding box center [68, 130] width 9 height 5
click at [68, 128] on input "Dietary Fiber" at bounding box center [66, 130] width 4 height 4
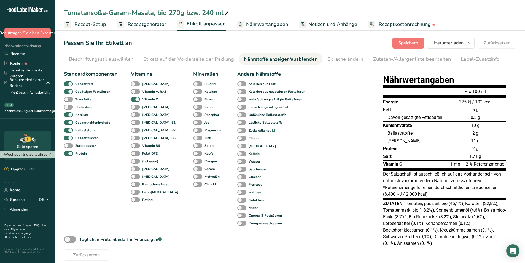
click at [423, 120] on font "Davon gesättigte Fettsäuren" at bounding box center [414, 117] width 55 height 5
click at [415, 98] on div "Energie" at bounding box center [413, 102] width 61 height 8
drag, startPoint x: 385, startPoint y: 80, endPoint x: 423, endPoint y: 155, distance: 83.3
click at [423, 155] on div "Nährwertangaben Energie Fett Davon gesättigte Fettsäuren Kohlenhydrate Ballasts…" at bounding box center [445, 161] width 128 height 175
copy div "Nährwertangaben Energie Fett Davon gesättigte Fettsäuren Kohlenhydrate Ballasts…"
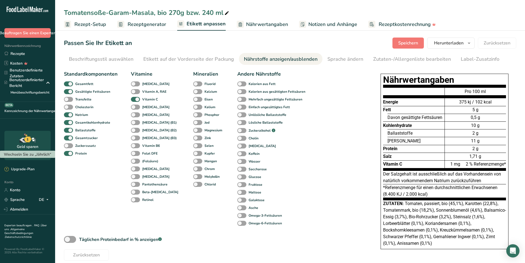
drag, startPoint x: 476, startPoint y: 99, endPoint x: 468, endPoint y: 93, distance: 9.2
click at [476, 99] on font "375 kj / 102 kcal" at bounding box center [475, 101] width 33 height 5
drag, startPoint x: 465, startPoint y: 91, endPoint x: 486, endPoint y: 157, distance: 69.3
click at [486, 157] on div "Pro 100 ml 375 kj / 102 kcal 5 g 0,5 g 10 g 2 g 11 g 2 g 1,71 g 1 mg 2 % Refere…" at bounding box center [475, 128] width 61 height 86
copy div "Pro 100 ml 375 kj / 102 kcal 5 g 0,5 g 10 g 2 g 11 g 2 g 1,71 g"
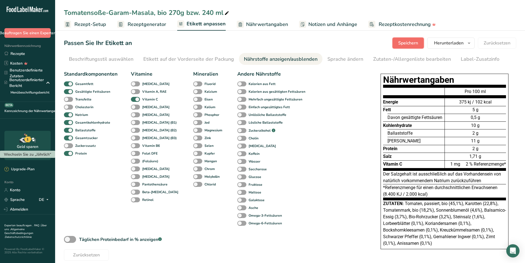
click at [406, 46] on font "Speichern" at bounding box center [408, 43] width 20 height 6
